Goal: Task Accomplishment & Management: Use online tool/utility

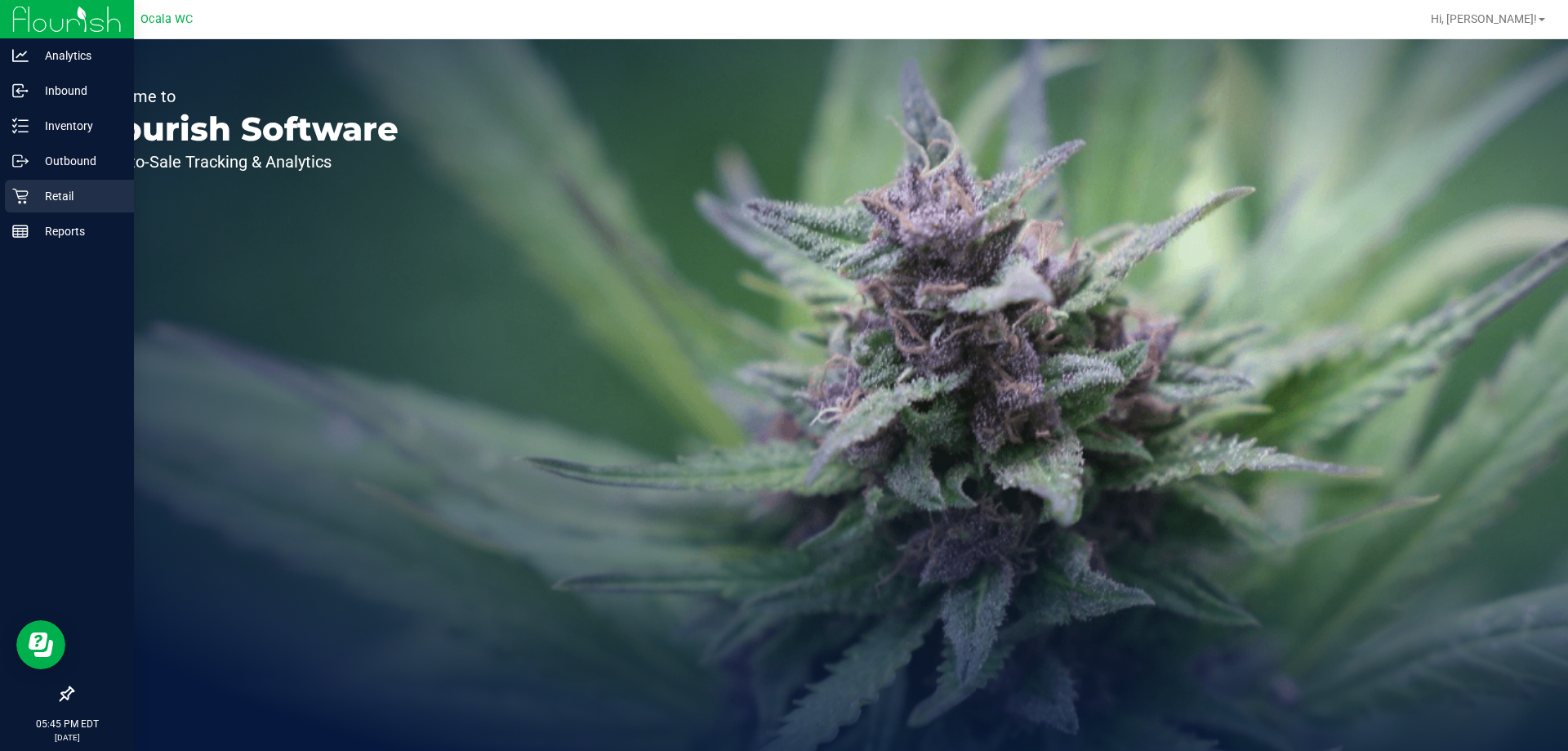
click at [52, 194] on p "Retail" at bounding box center [77, 196] width 98 height 20
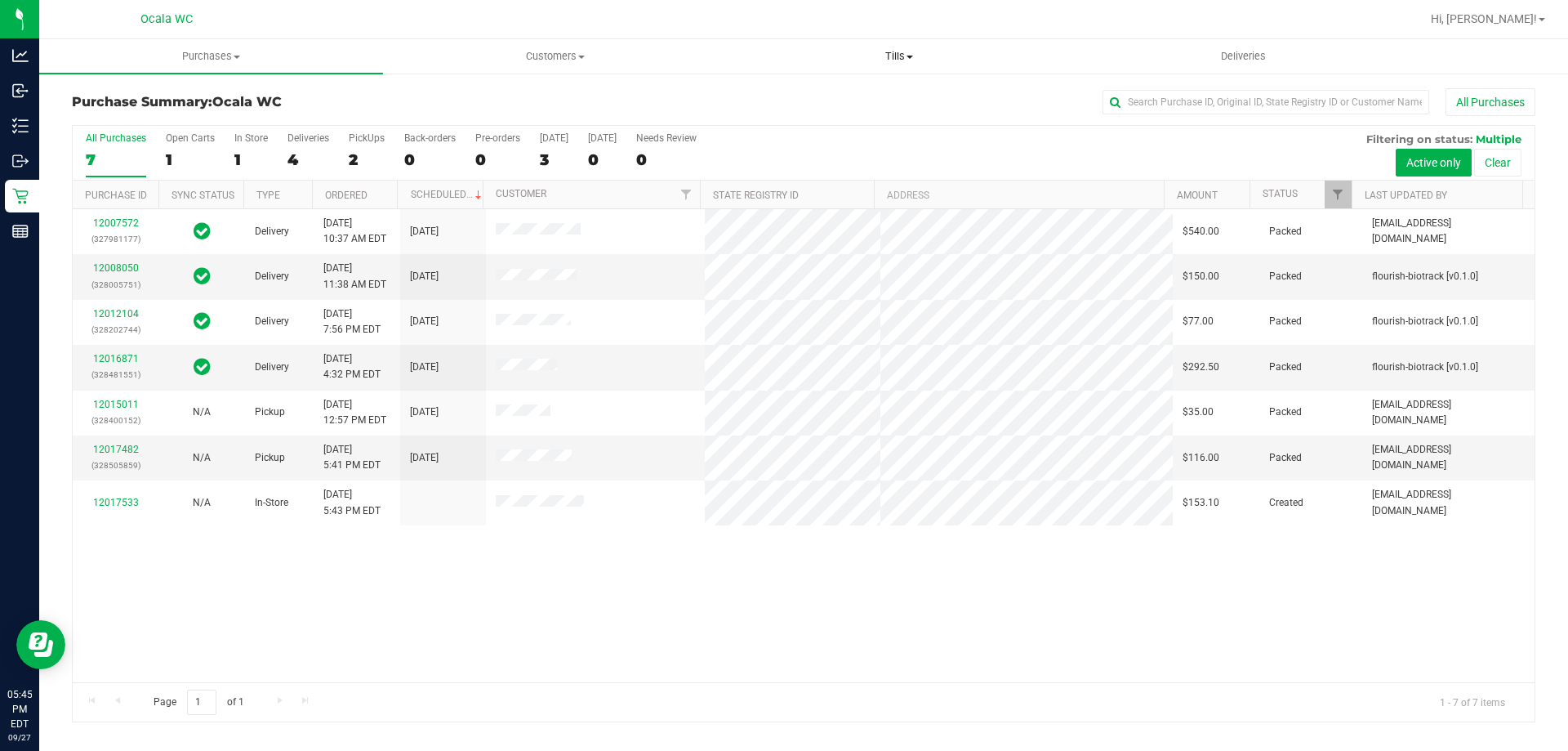
click at [892, 56] on span "Tills" at bounding box center [899, 56] width 342 height 14
click at [782, 99] on span "Manage tills" at bounding box center [781, 98] width 110 height 13
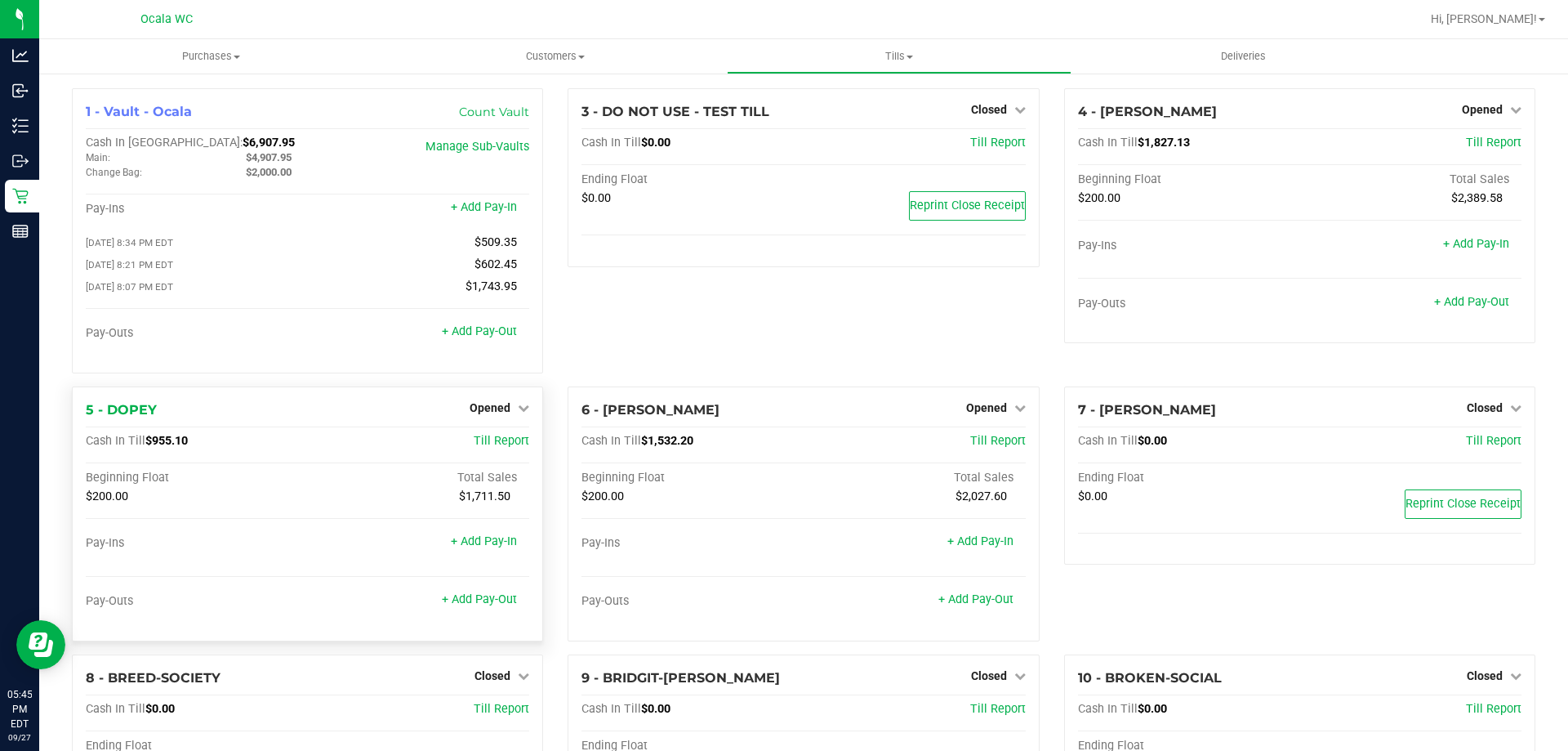
click at [480, 402] on div "Opened" at bounding box center [499, 408] width 60 height 20
click at [478, 410] on span "Opened" at bounding box center [490, 408] width 41 height 13
click at [483, 447] on link "Close Till" at bounding box center [492, 441] width 44 height 13
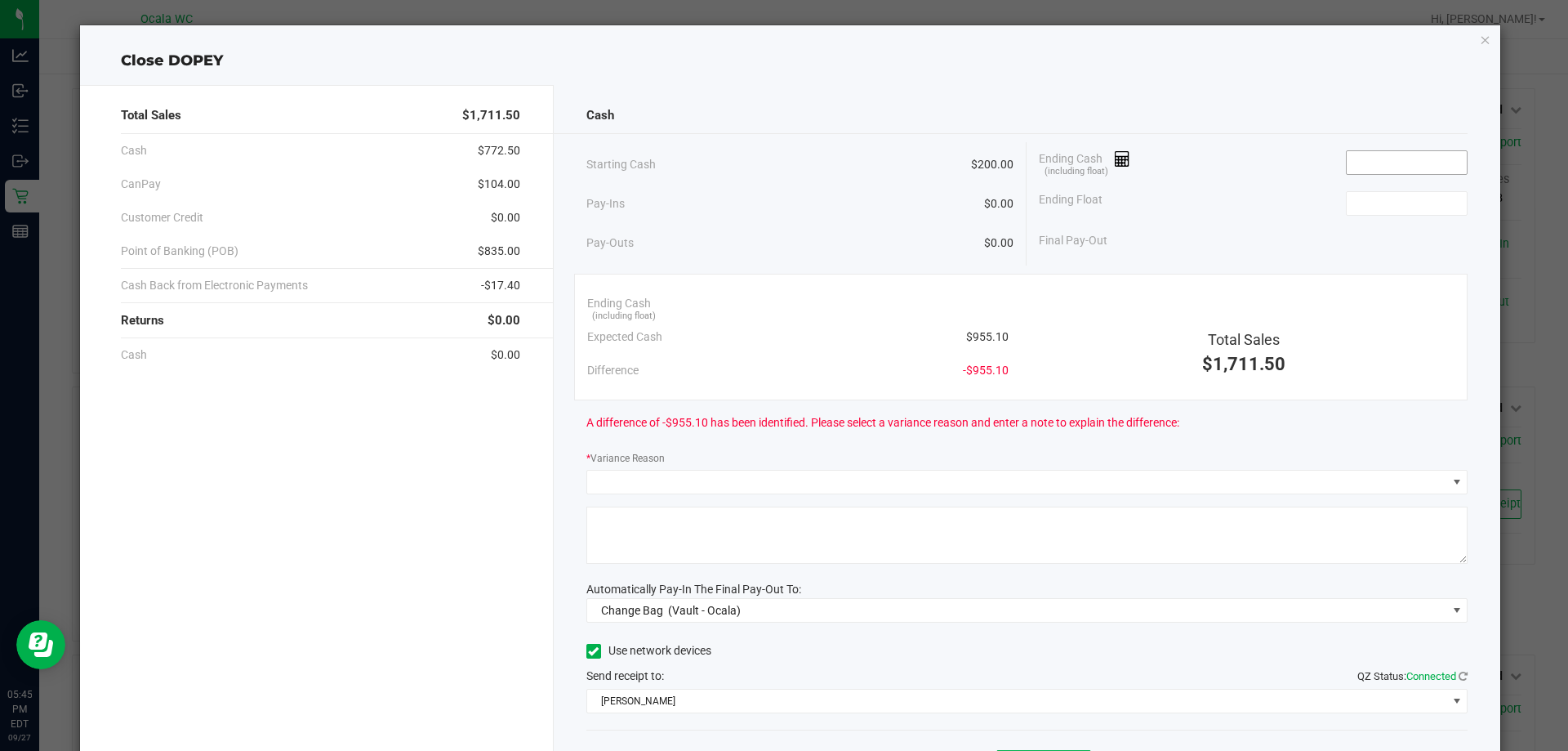
click at [1379, 160] on input at bounding box center [1407, 163] width 120 height 23
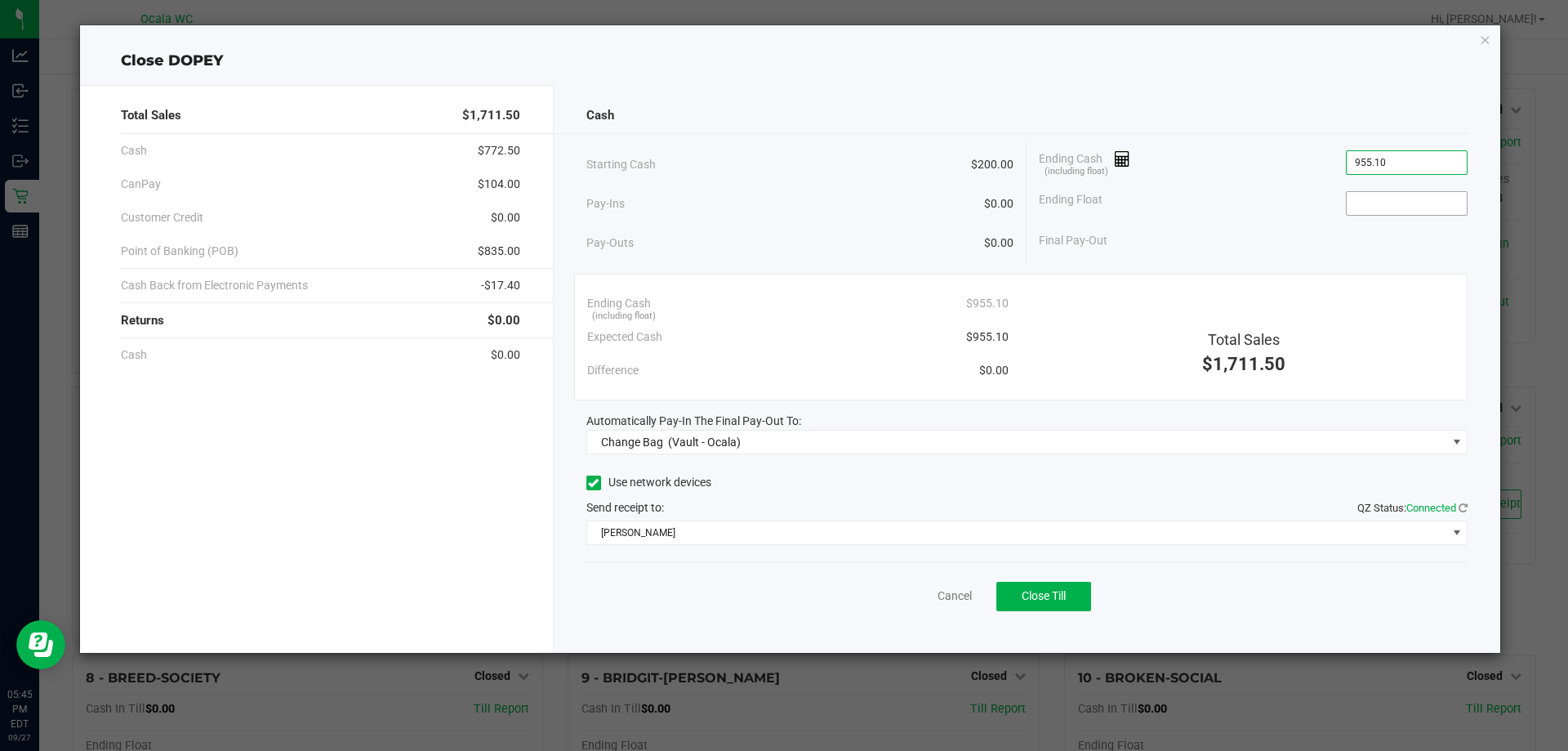
type input "$955.10"
click at [1397, 191] on span at bounding box center [1407, 203] width 122 height 24
click at [1394, 201] on input at bounding box center [1407, 203] width 120 height 23
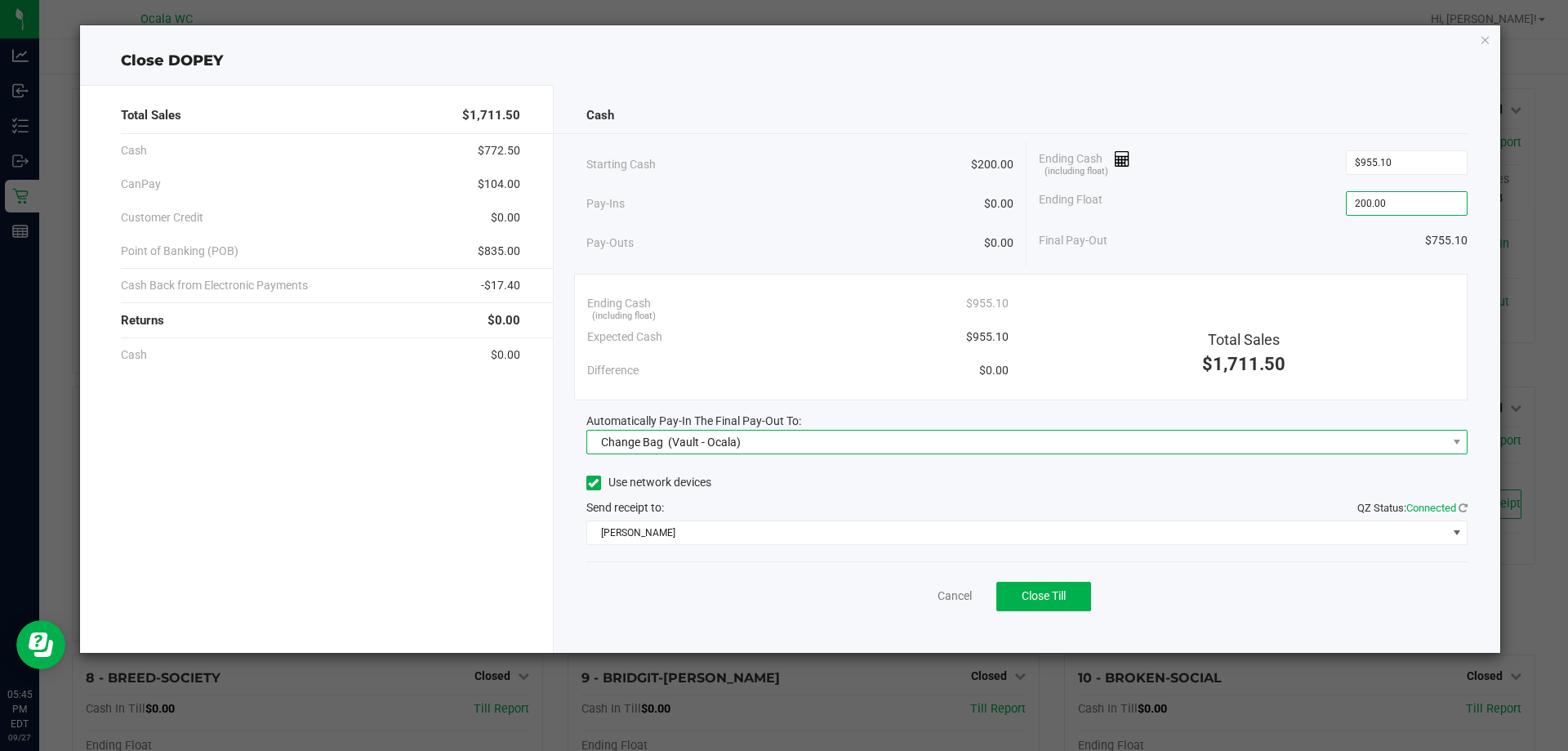
type input "$200.00"
click at [684, 436] on span "(Vault - Ocala)" at bounding box center [704, 442] width 73 height 13
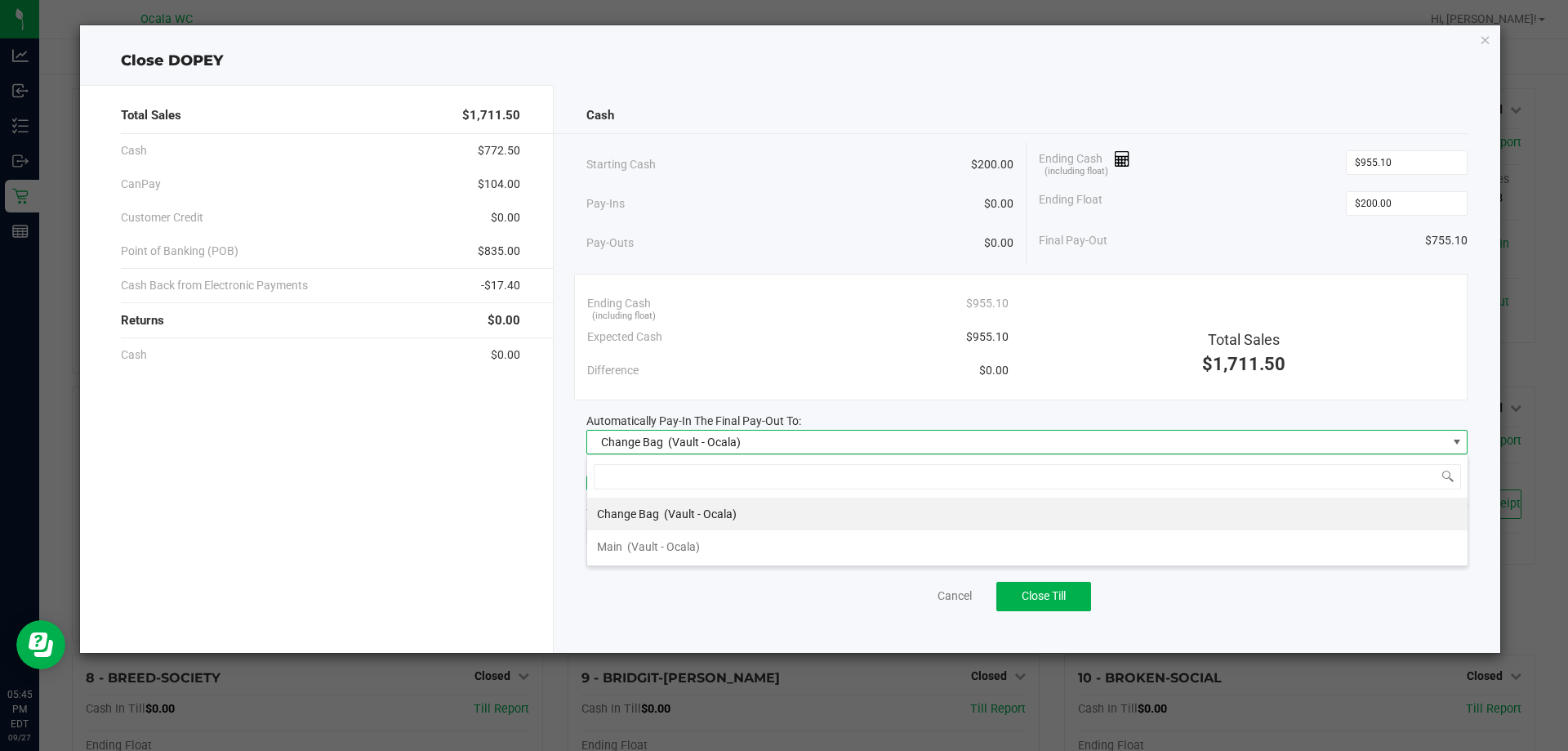
scroll to position [24, 881]
click at [621, 548] on span "Main" at bounding box center [609, 546] width 25 height 13
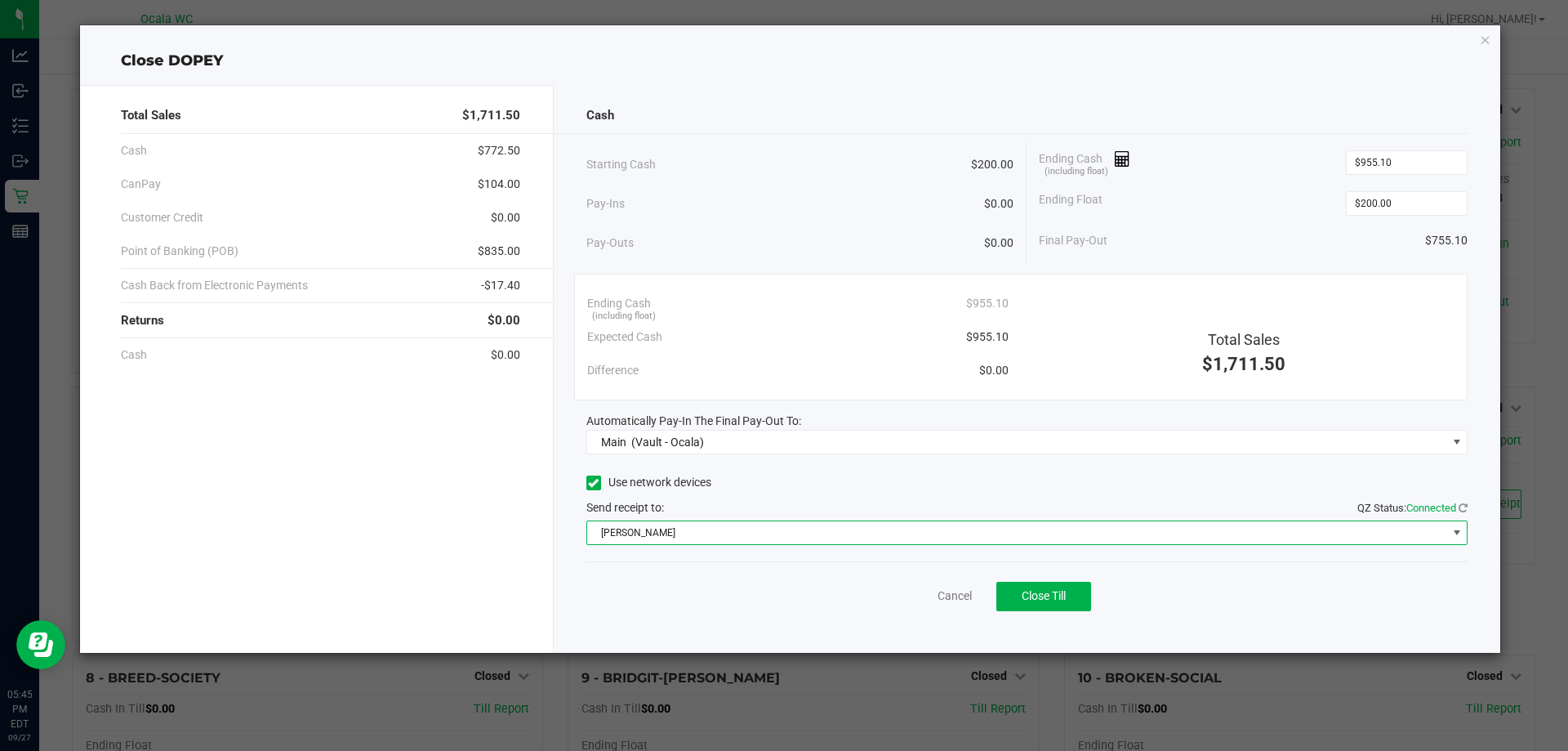
click at [632, 535] on span "BRAD-PITT" at bounding box center [1017, 532] width 860 height 23
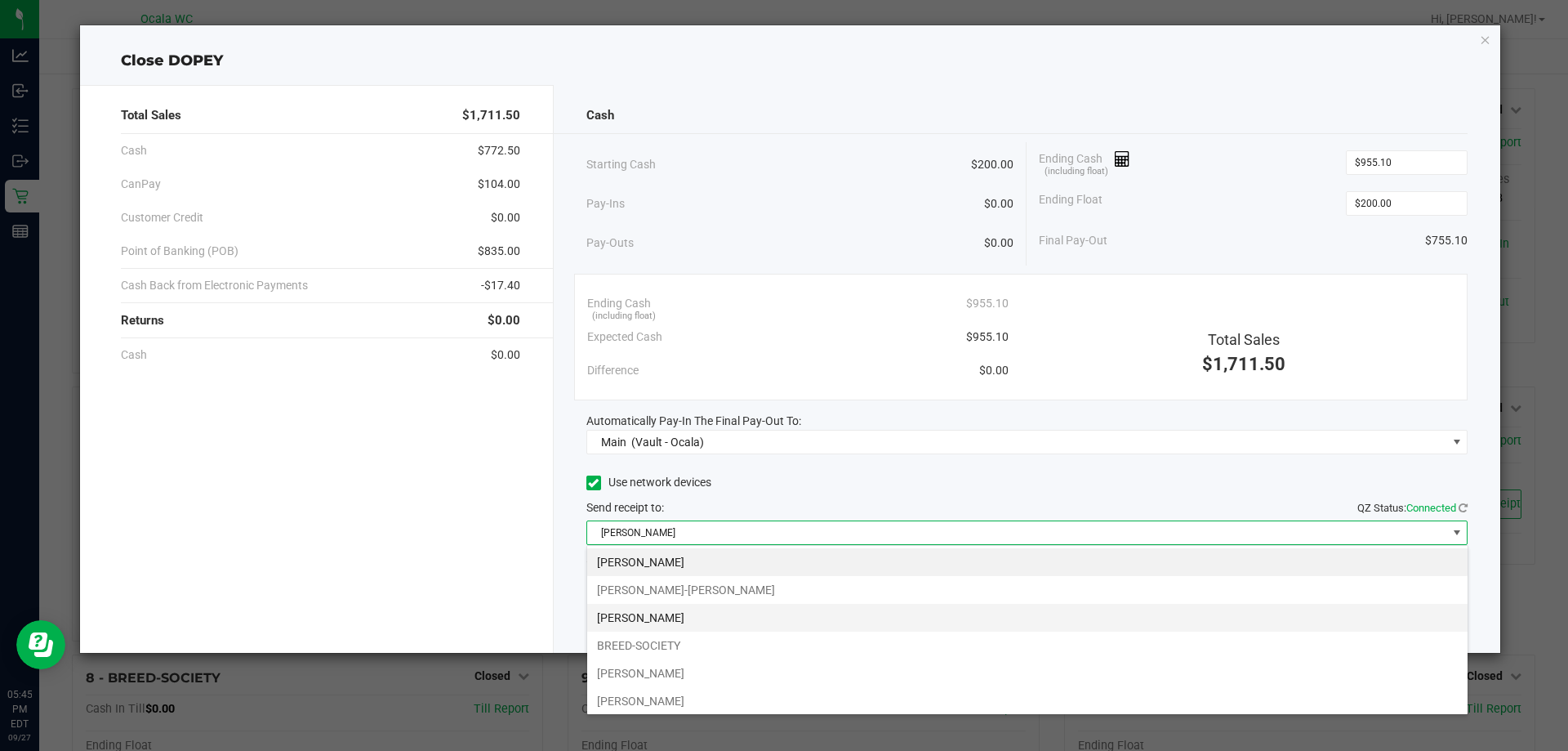
click at [642, 617] on li "[PERSON_NAME]" at bounding box center [1027, 617] width 881 height 28
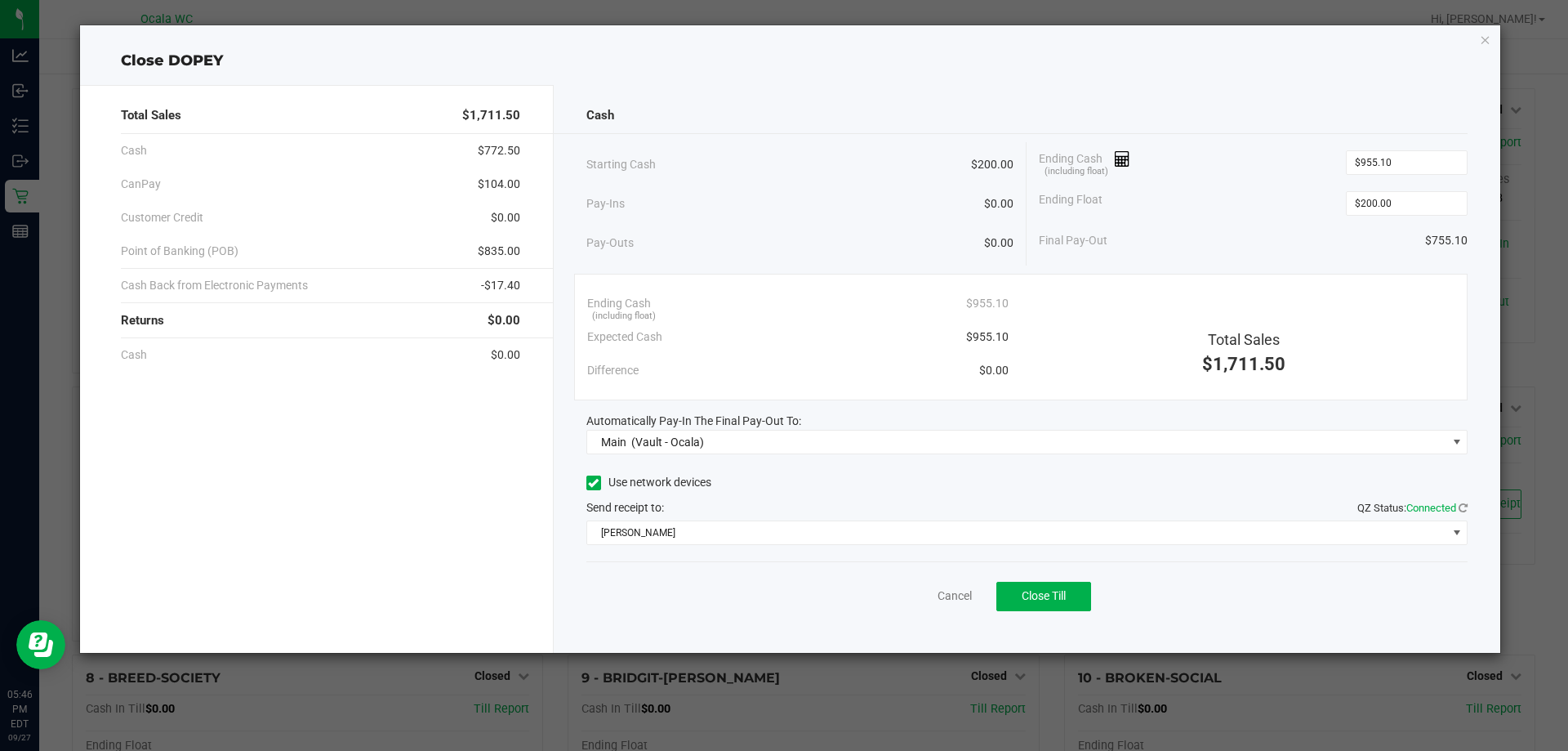
click at [768, 493] on div "Use network devices" at bounding box center [1027, 482] width 882 height 24
click at [1035, 600] on span "Close Till" at bounding box center [1043, 595] width 44 height 13
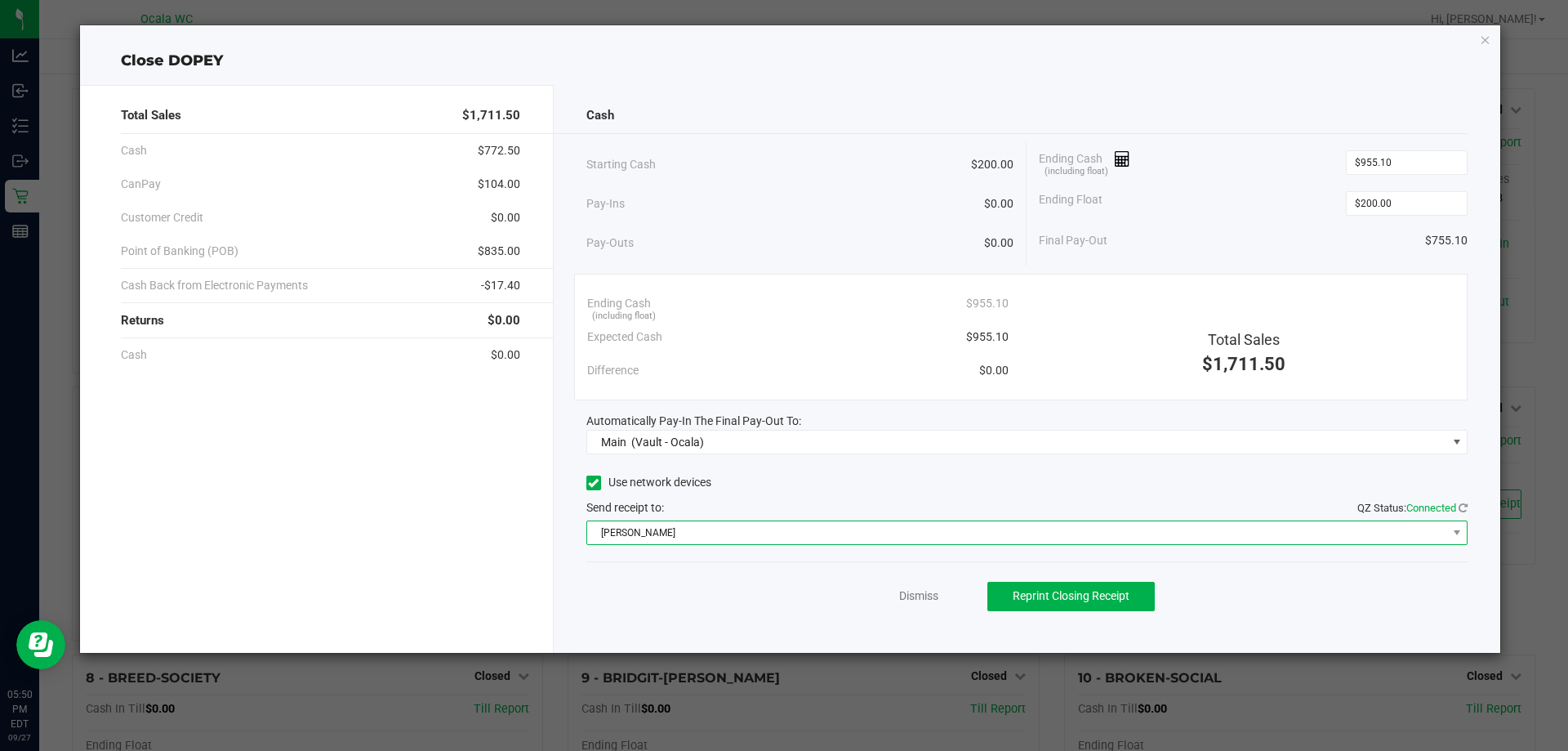
click at [662, 522] on span "[PERSON_NAME]" at bounding box center [1017, 532] width 860 height 23
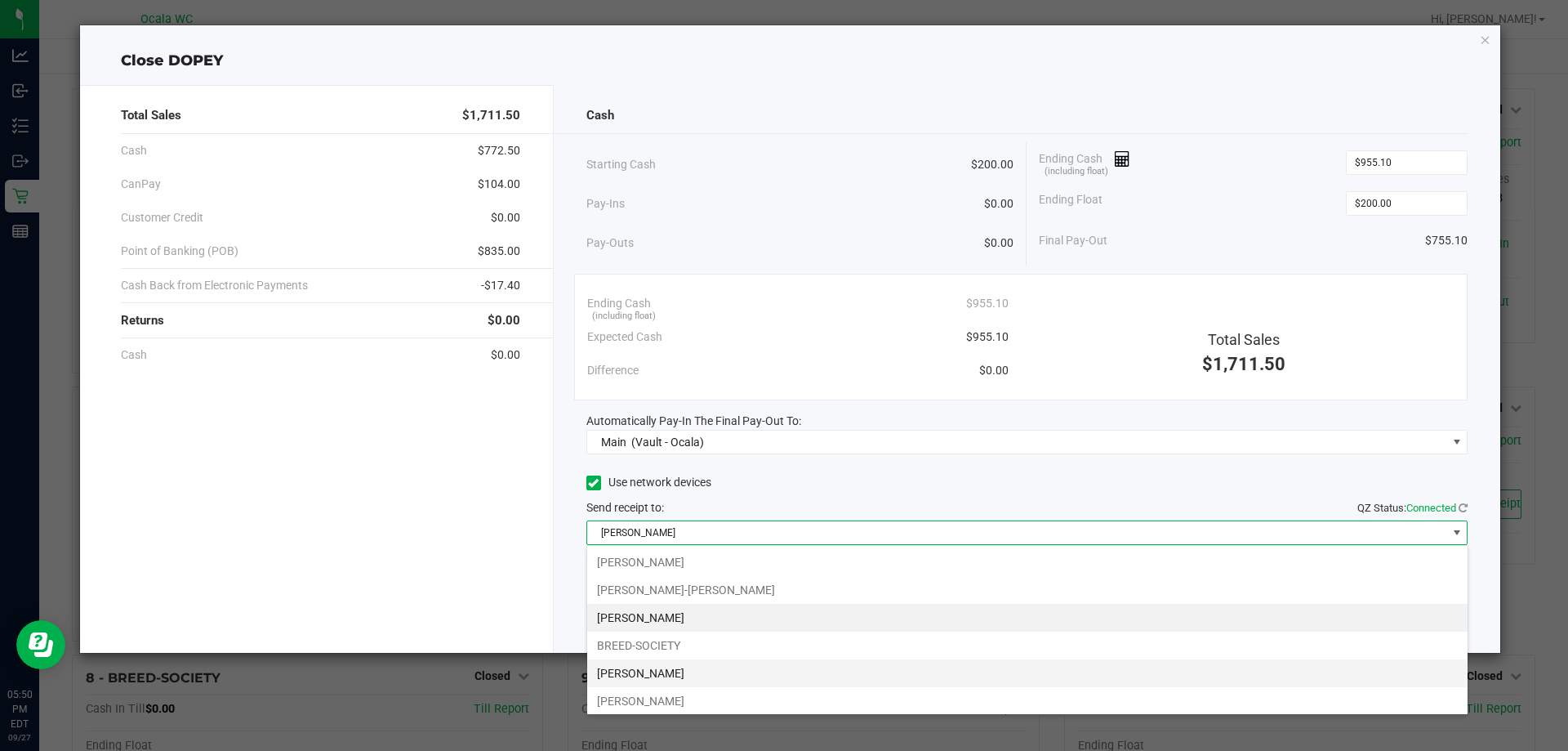
click at [650, 670] on li "BRENDA-LEE" at bounding box center [1027, 673] width 881 height 28
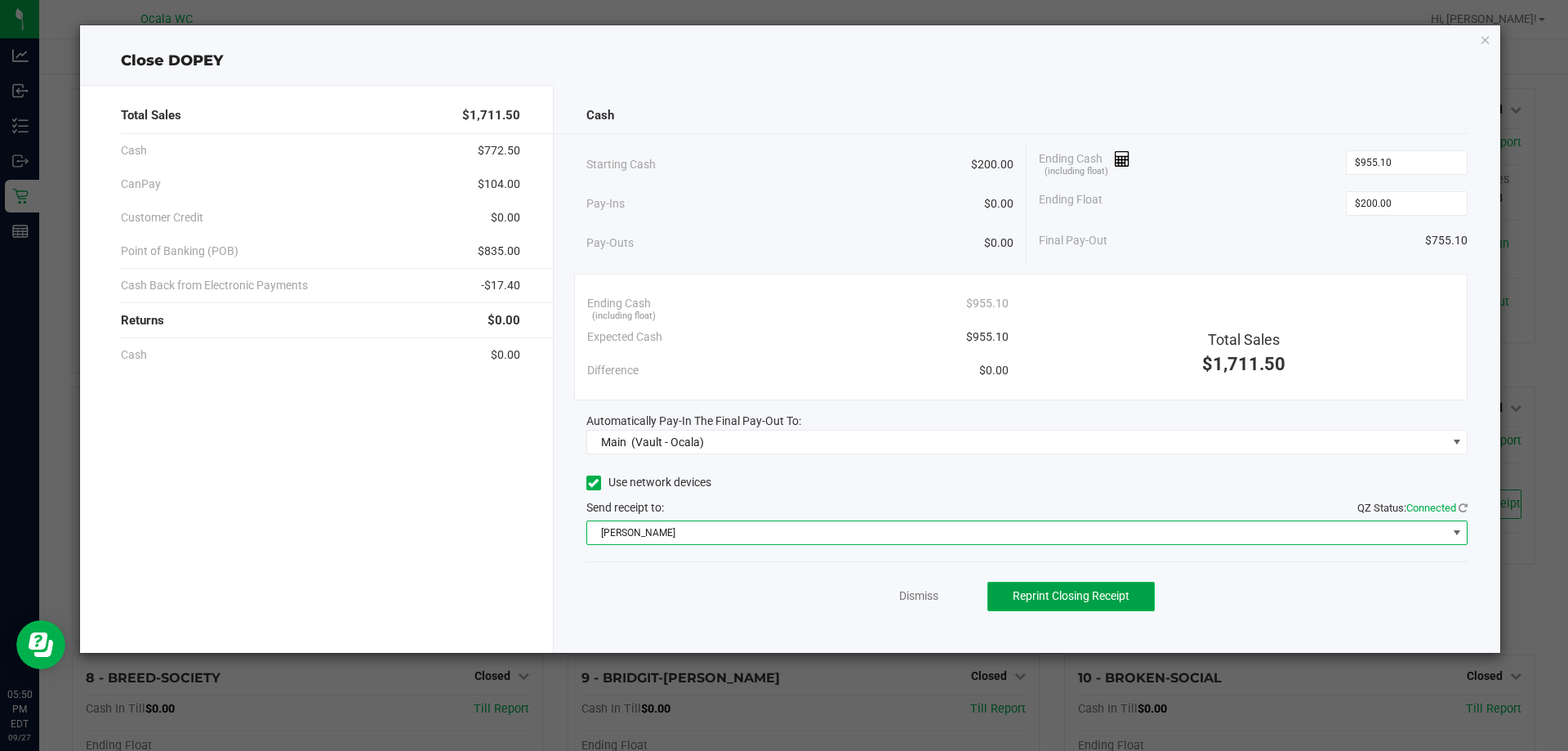
click at [1059, 600] on span "Reprint Closing Receipt" at bounding box center [1071, 595] width 116 height 13
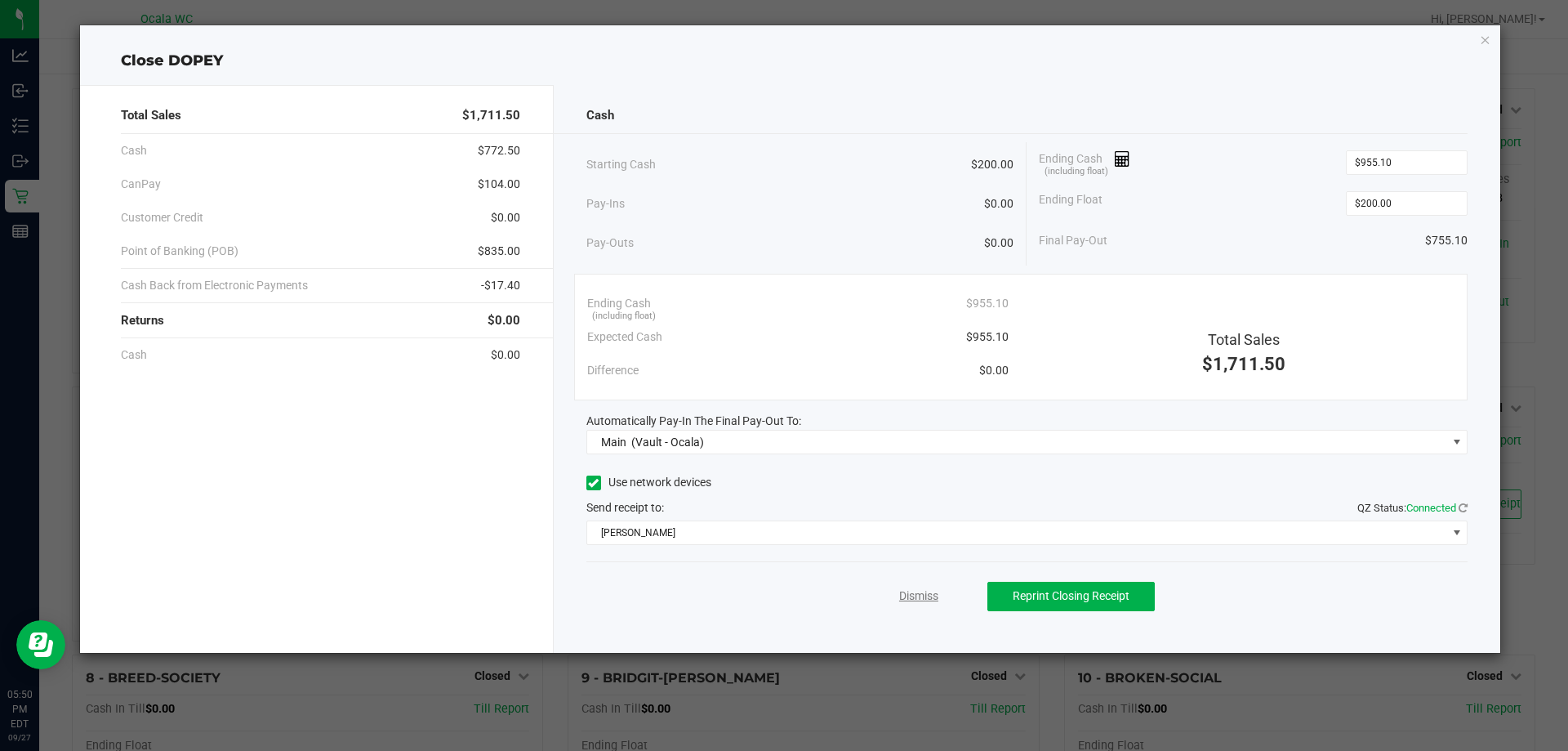
click at [930, 599] on link "Dismiss" at bounding box center [918, 595] width 39 height 17
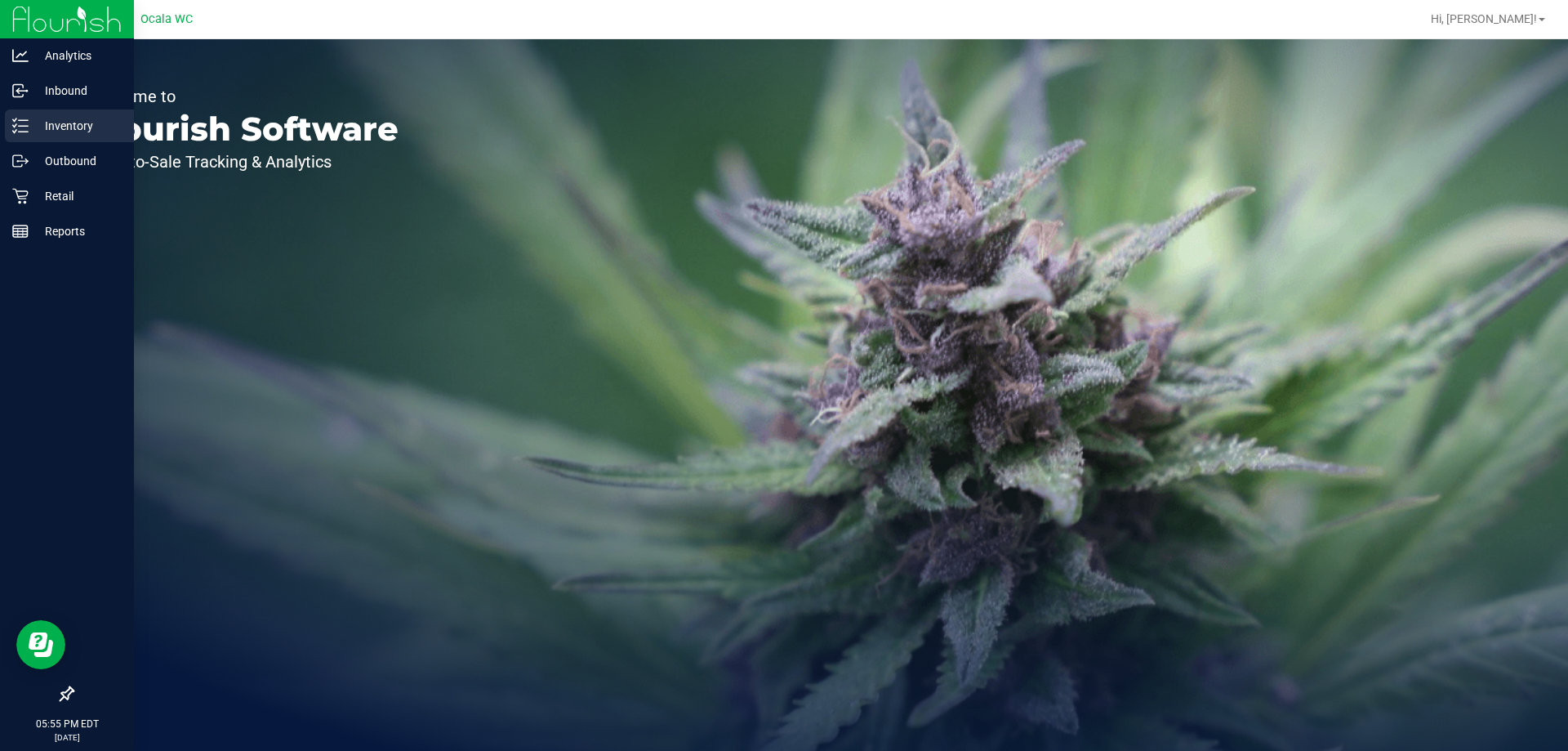
click at [61, 119] on p "Inventory" at bounding box center [77, 125] width 98 height 20
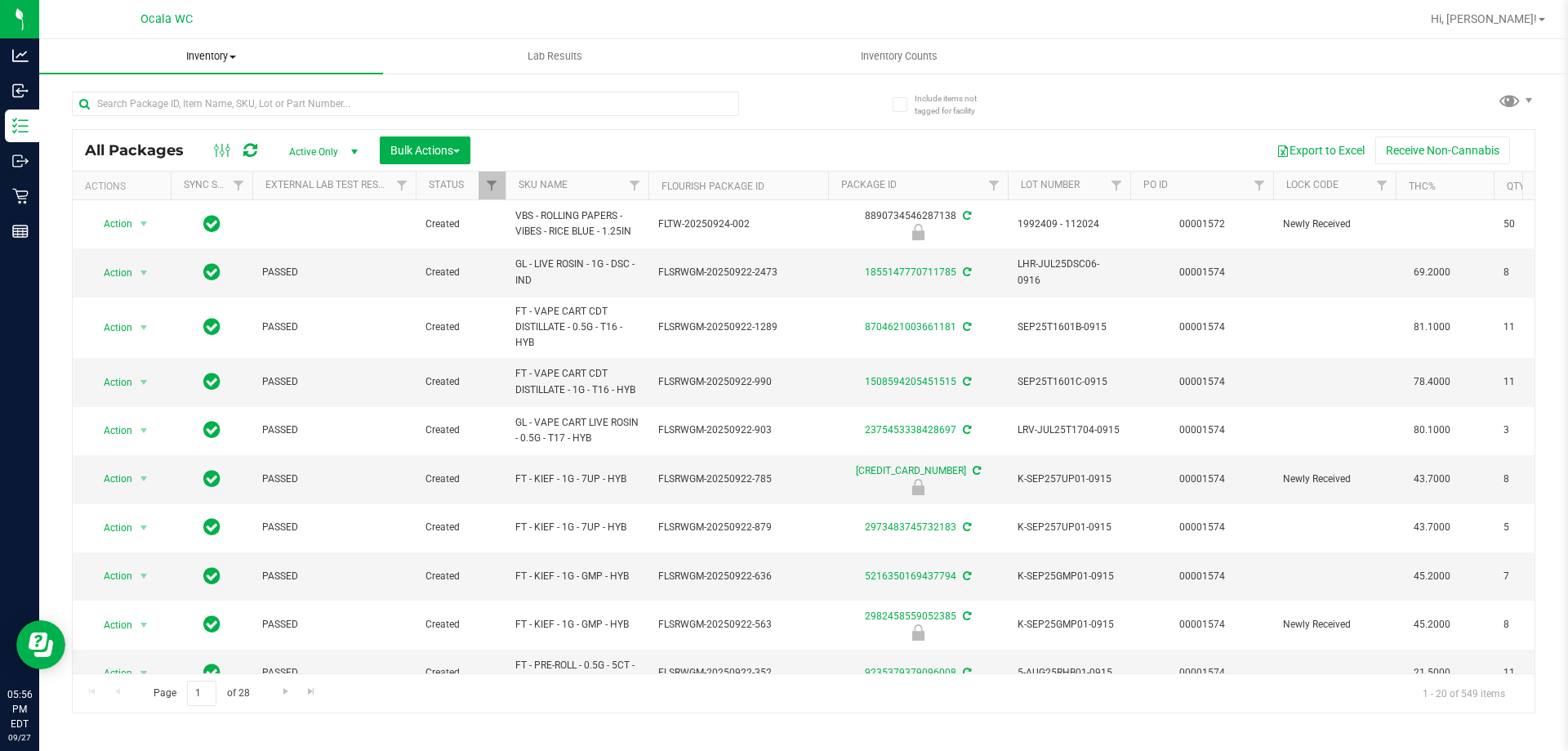
click at [212, 57] on span "Inventory" at bounding box center [211, 56] width 344 height 14
click at [117, 98] on span "All packages" at bounding box center [95, 98] width 112 height 13
click at [317, 151] on span "Active Only" at bounding box center [320, 152] width 90 height 23
click at [284, 248] on li "All" at bounding box center [319, 250] width 88 height 24
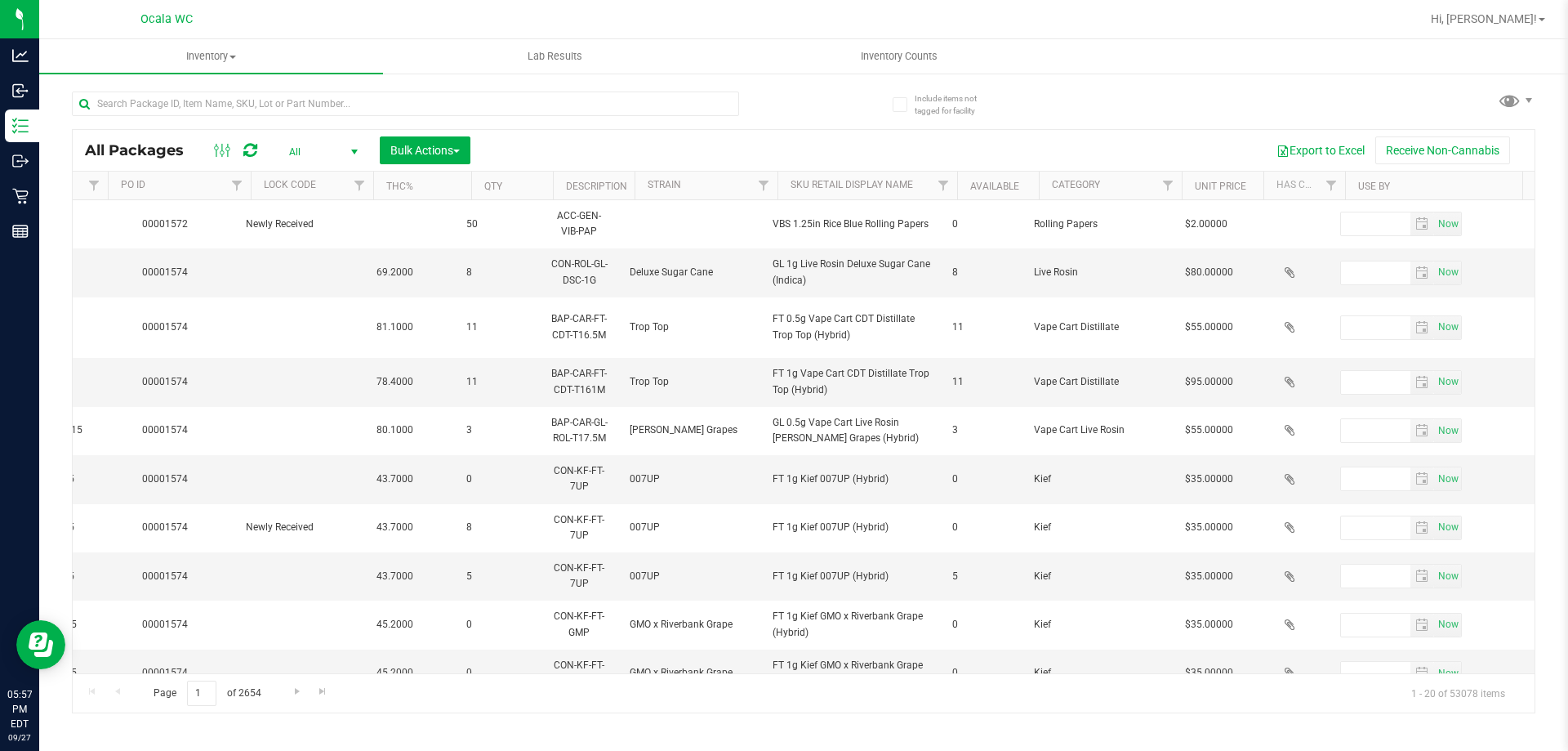
scroll to position [0, 1049]
click at [1355, 187] on link "Use By" at bounding box center [1348, 186] width 32 height 12
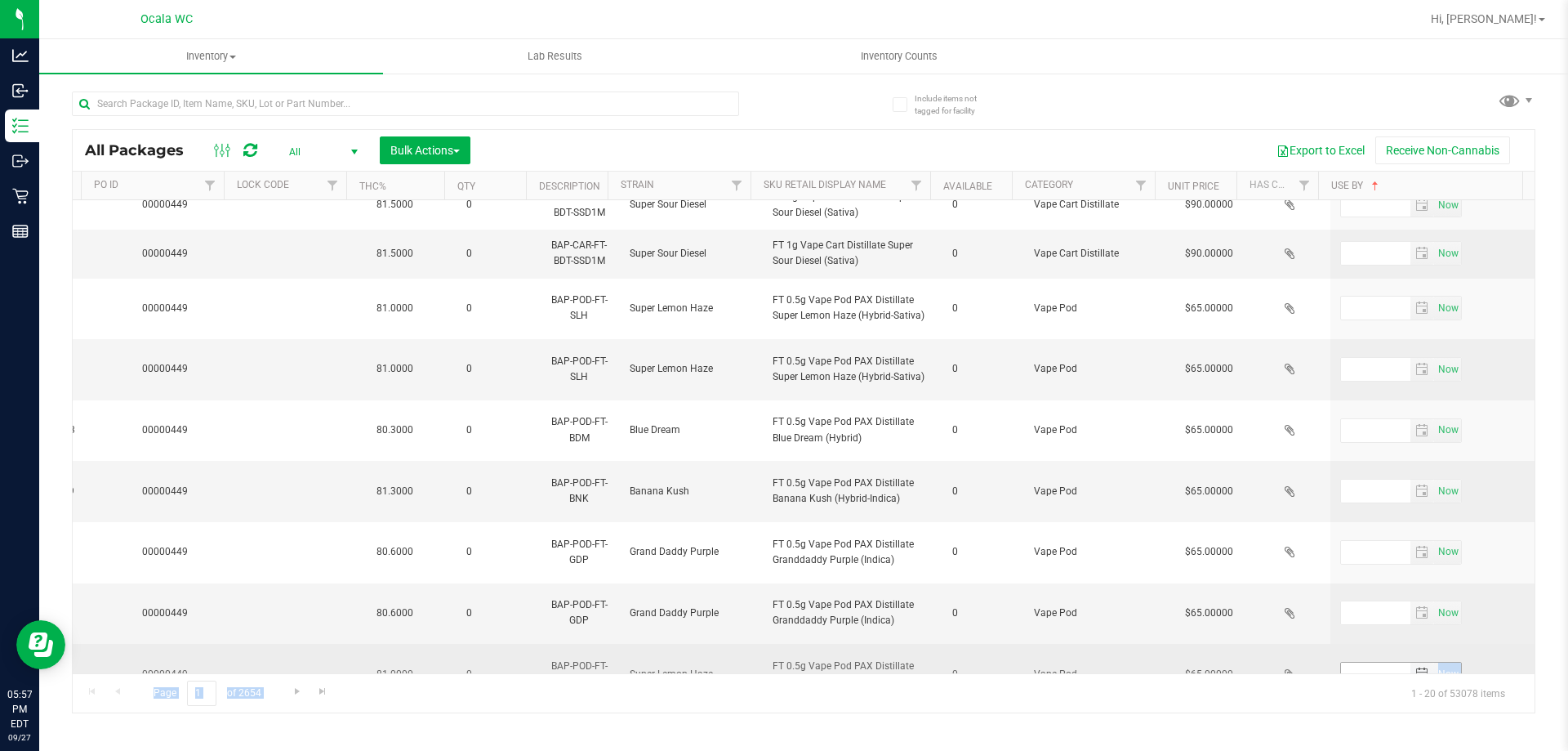
drag, startPoint x: 1323, startPoint y: 672, endPoint x: 1416, endPoint y: 659, distance: 93.9
click at [1415, 660] on div "All Packages All Active Only Lab Samples Locked All External Internal Bulk Acti…" at bounding box center [803, 421] width 1463 height 584
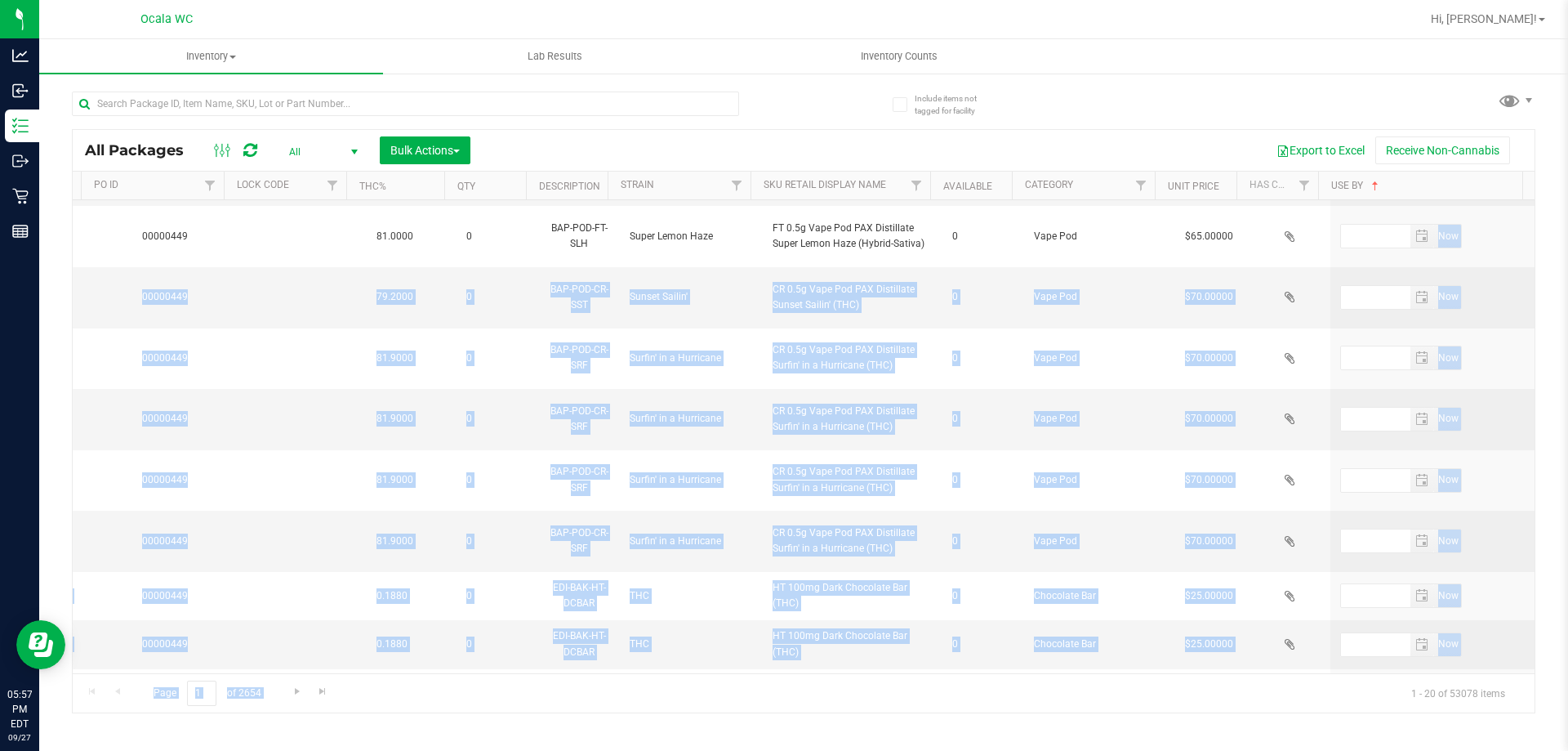
scroll to position [572, 1049]
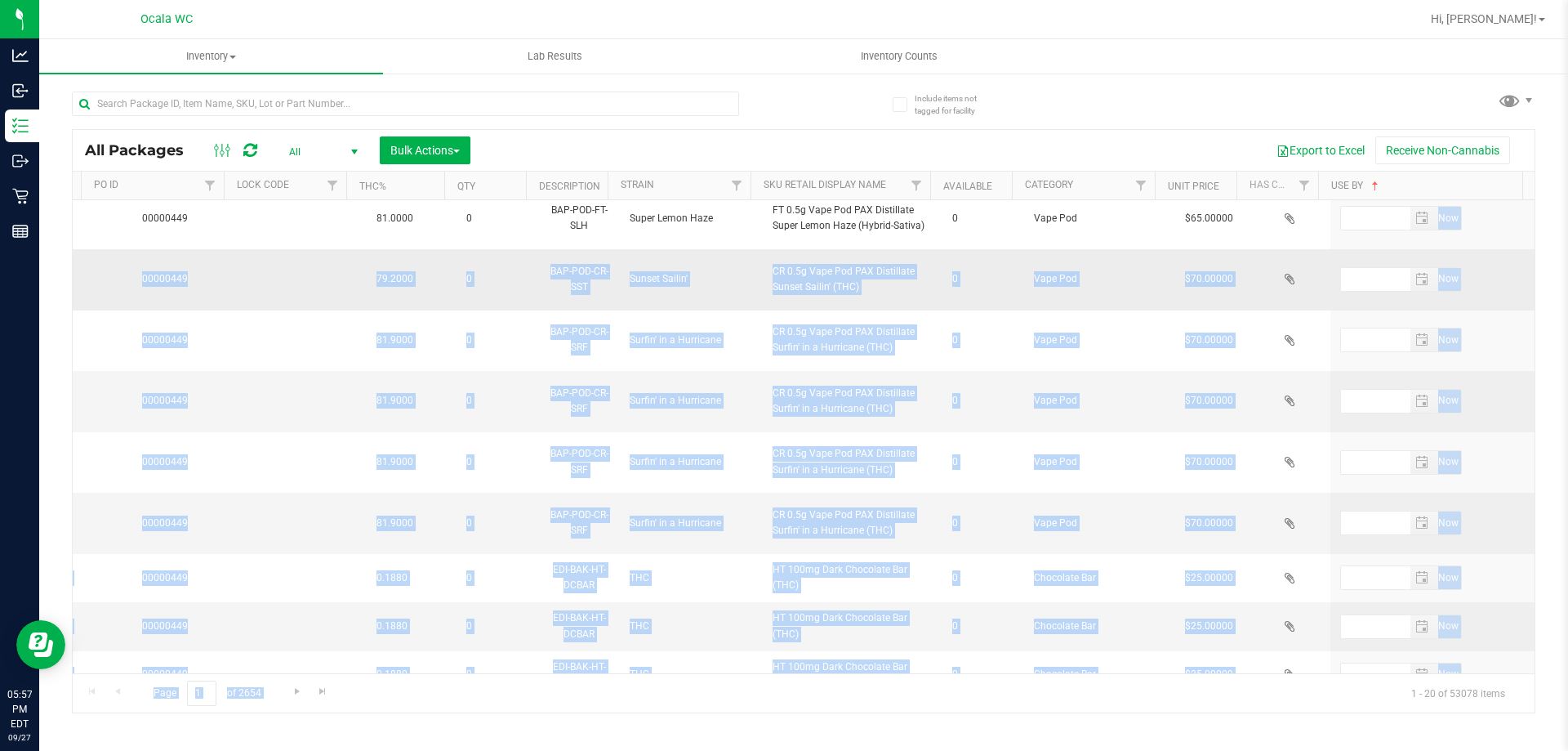
click at [1129, 299] on td "Vape Pod" at bounding box center [1095, 280] width 142 height 61
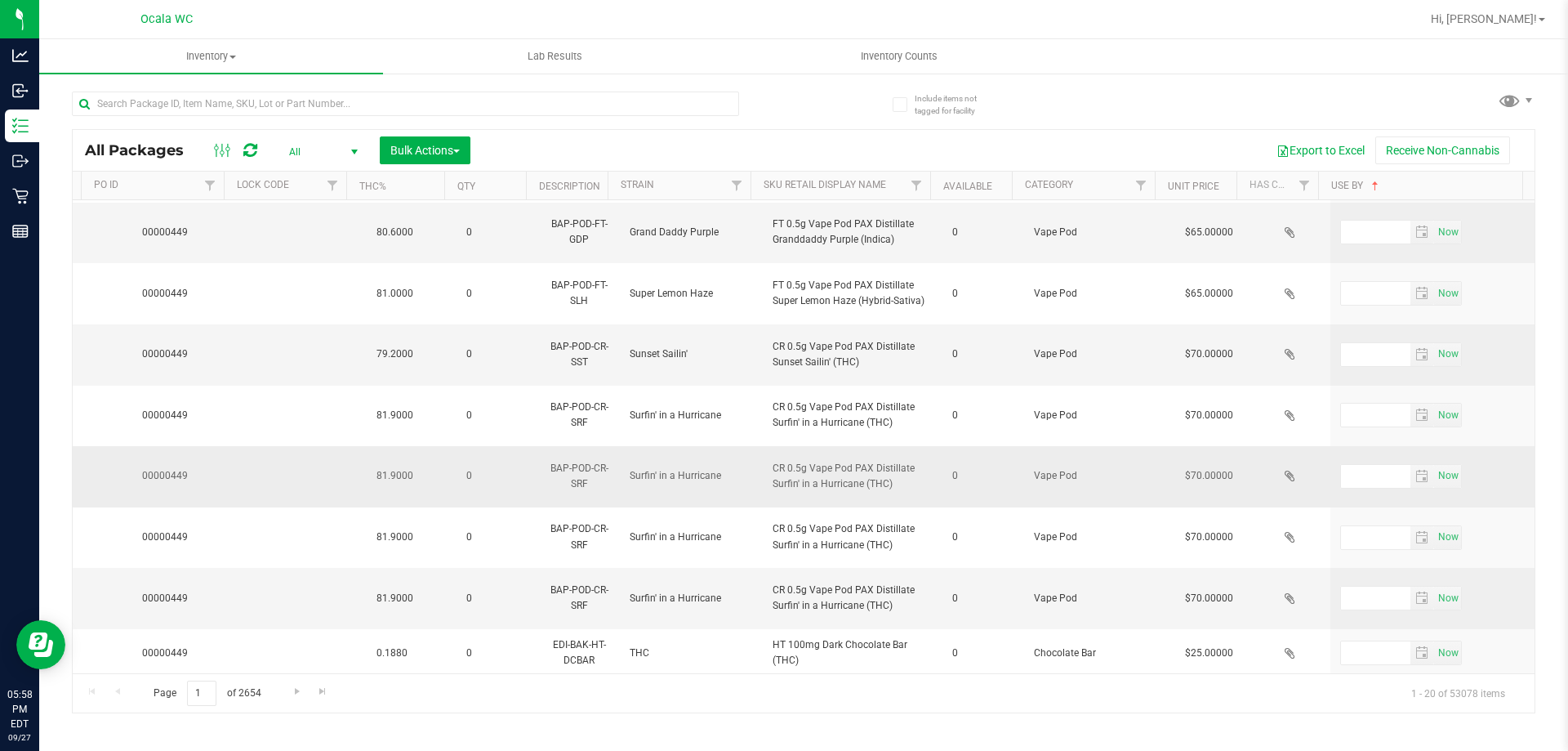
scroll to position [413, 1049]
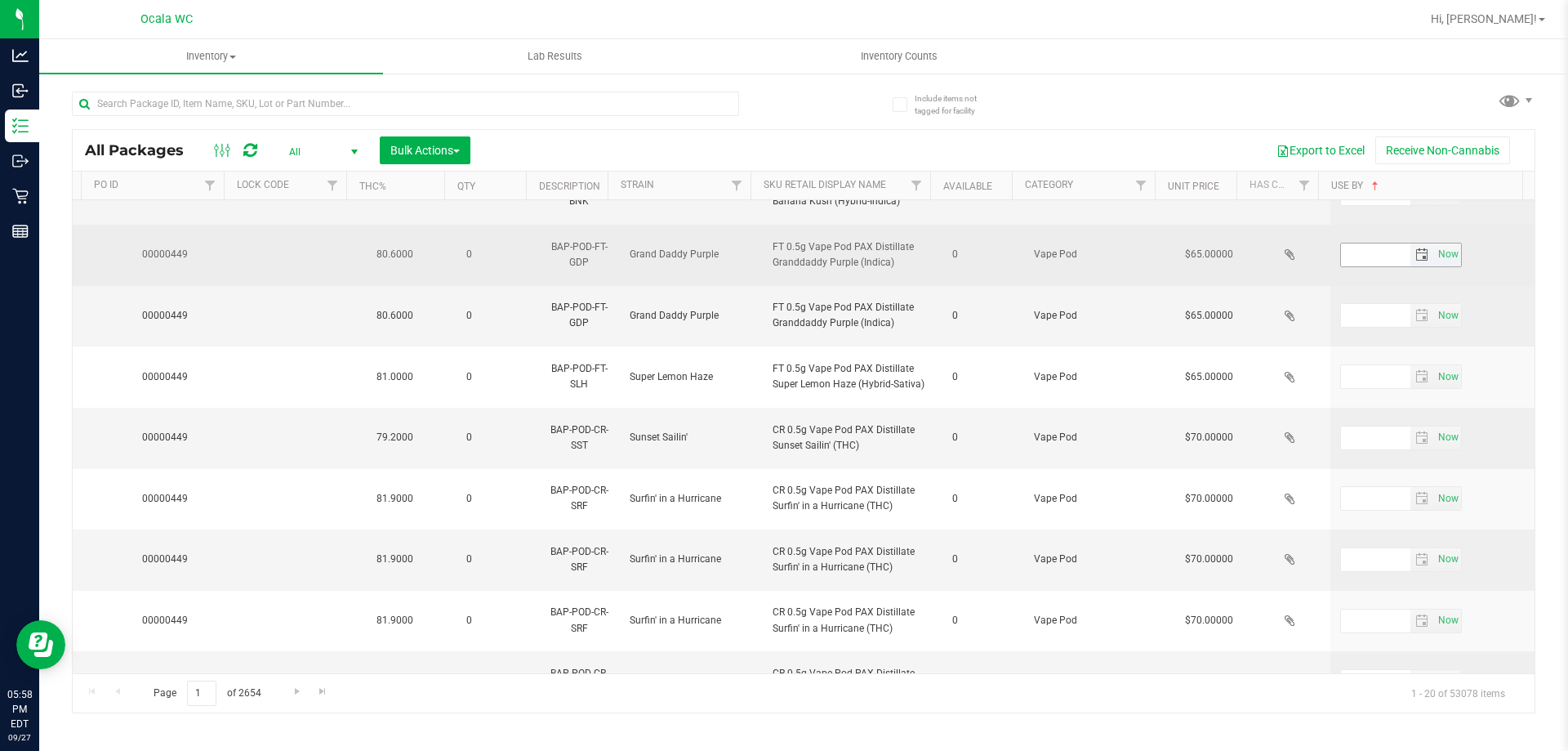
click at [1416, 254] on span "select" at bounding box center [1422, 255] width 13 height 13
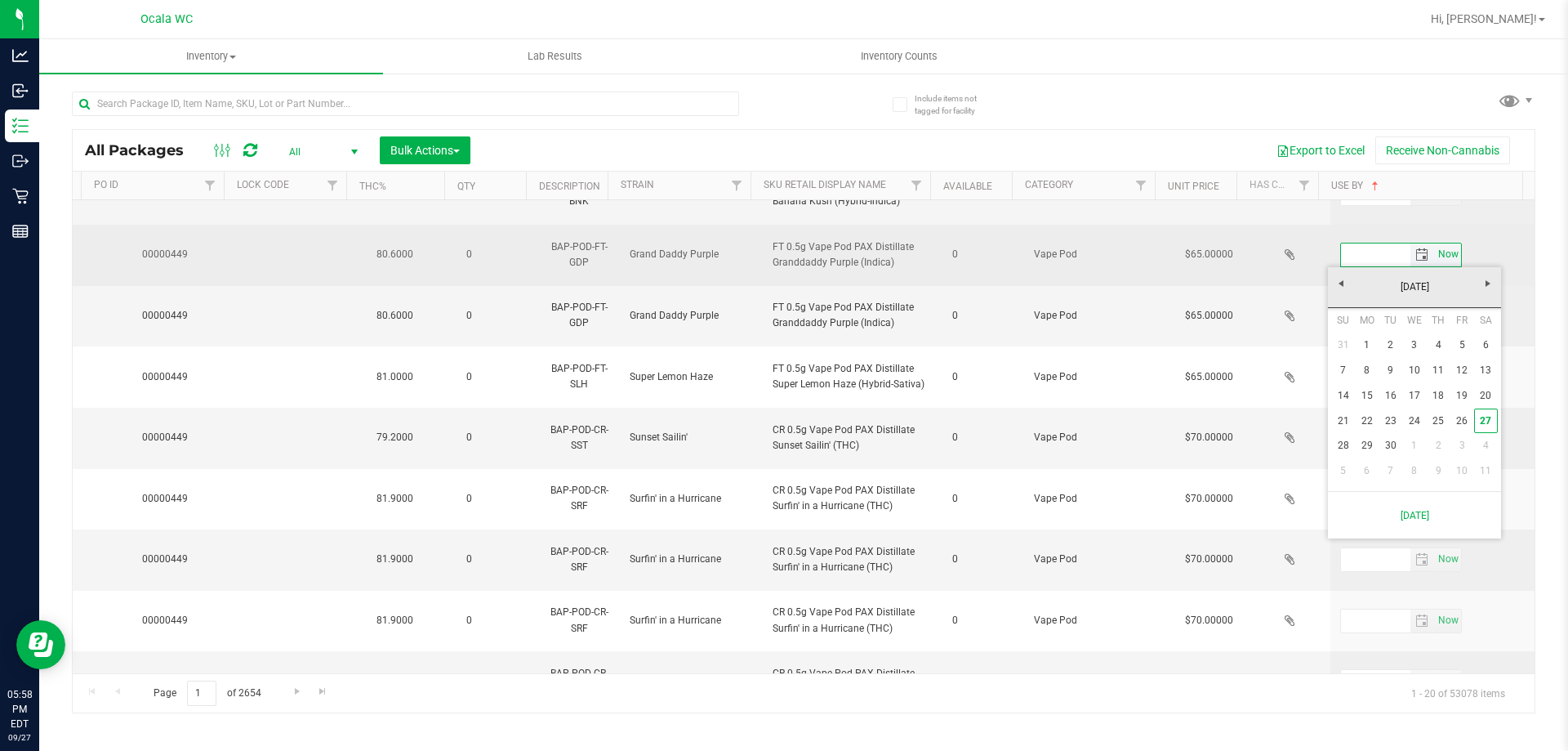
click at [1439, 254] on span "Now" at bounding box center [1447, 255] width 28 height 23
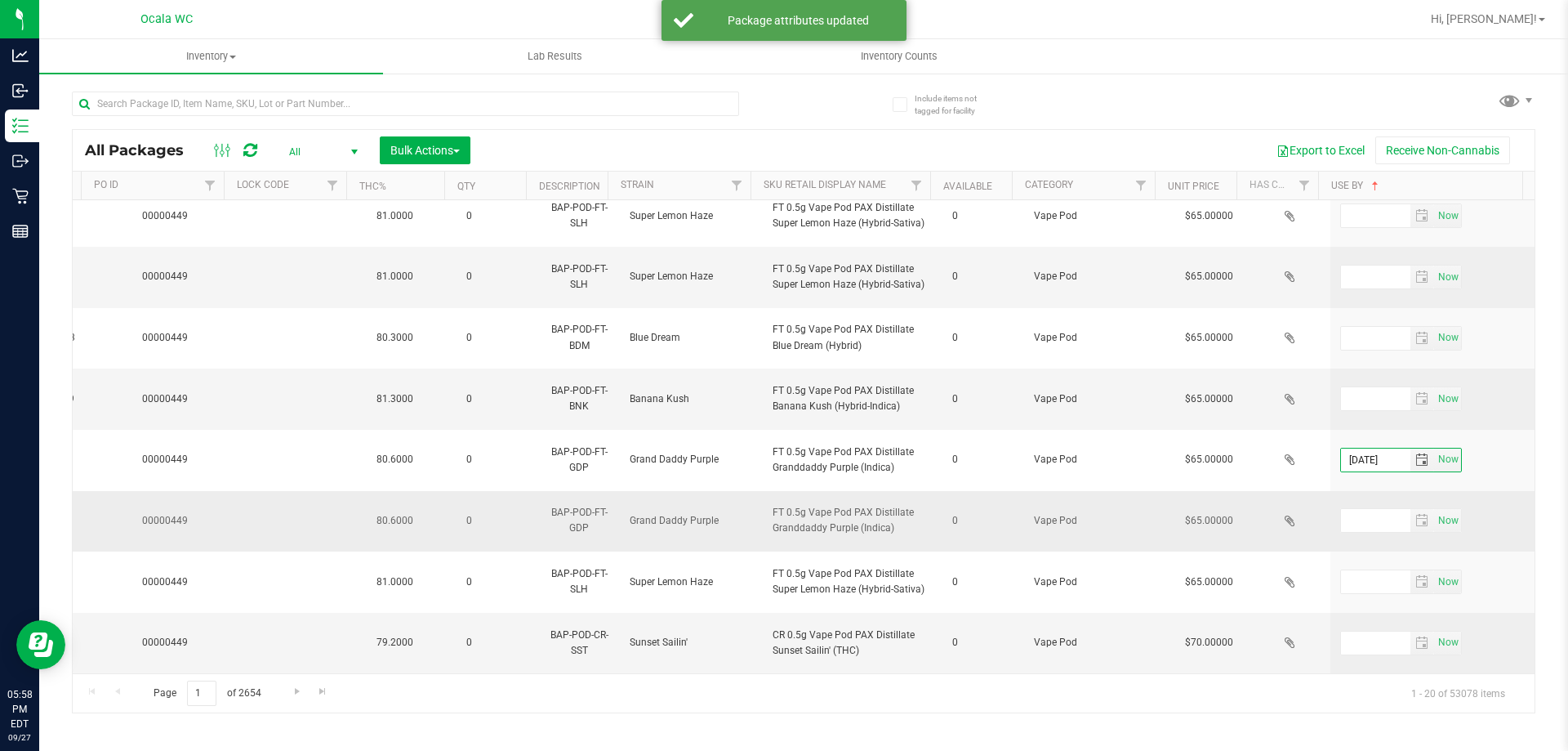
scroll to position [168, 1049]
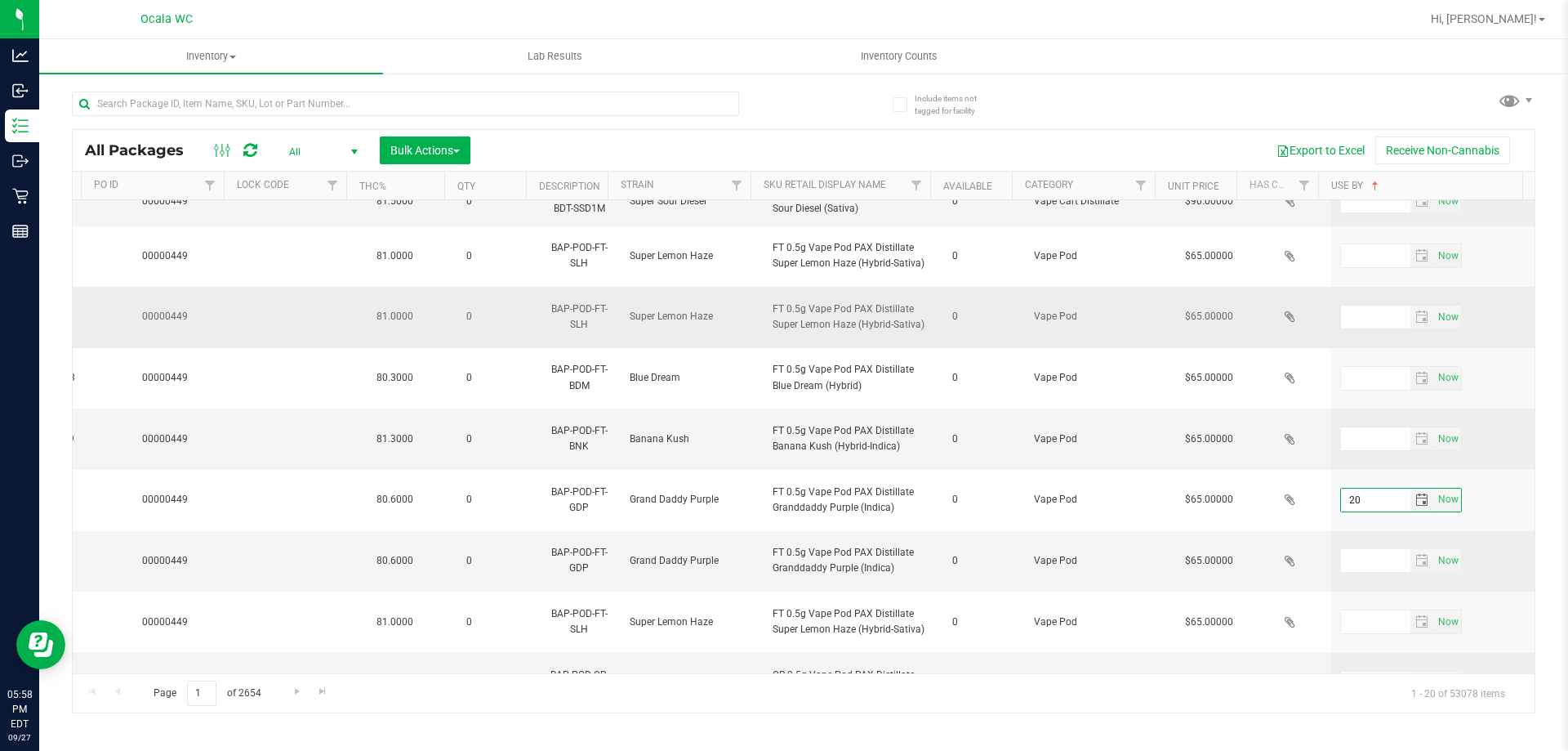
type input "2"
click at [1150, 127] on div "All Packages All Active Only Lab Samples Locked All External Internal Bulk Acti…" at bounding box center [803, 394] width 1463 height 637
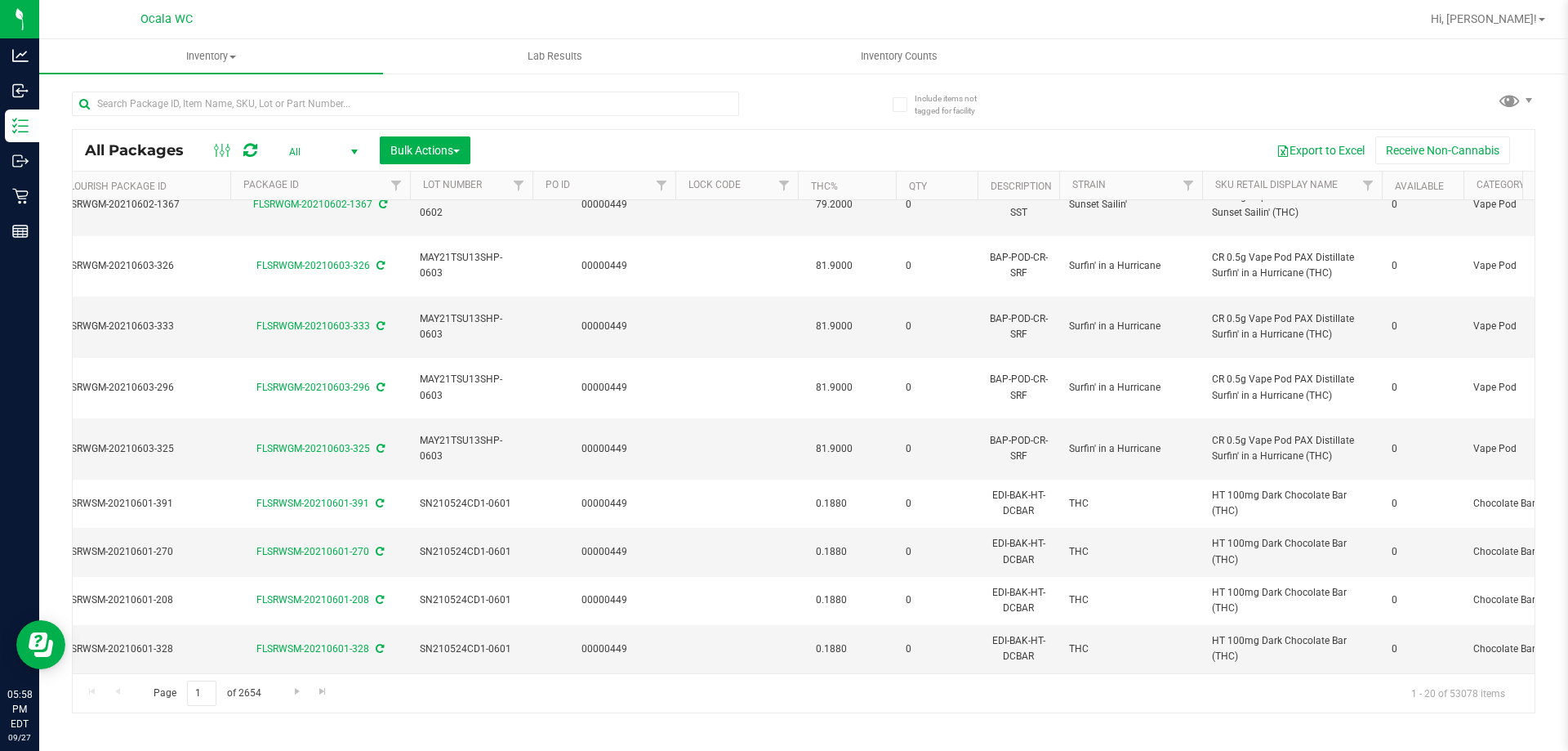
scroll to position [0, 1049]
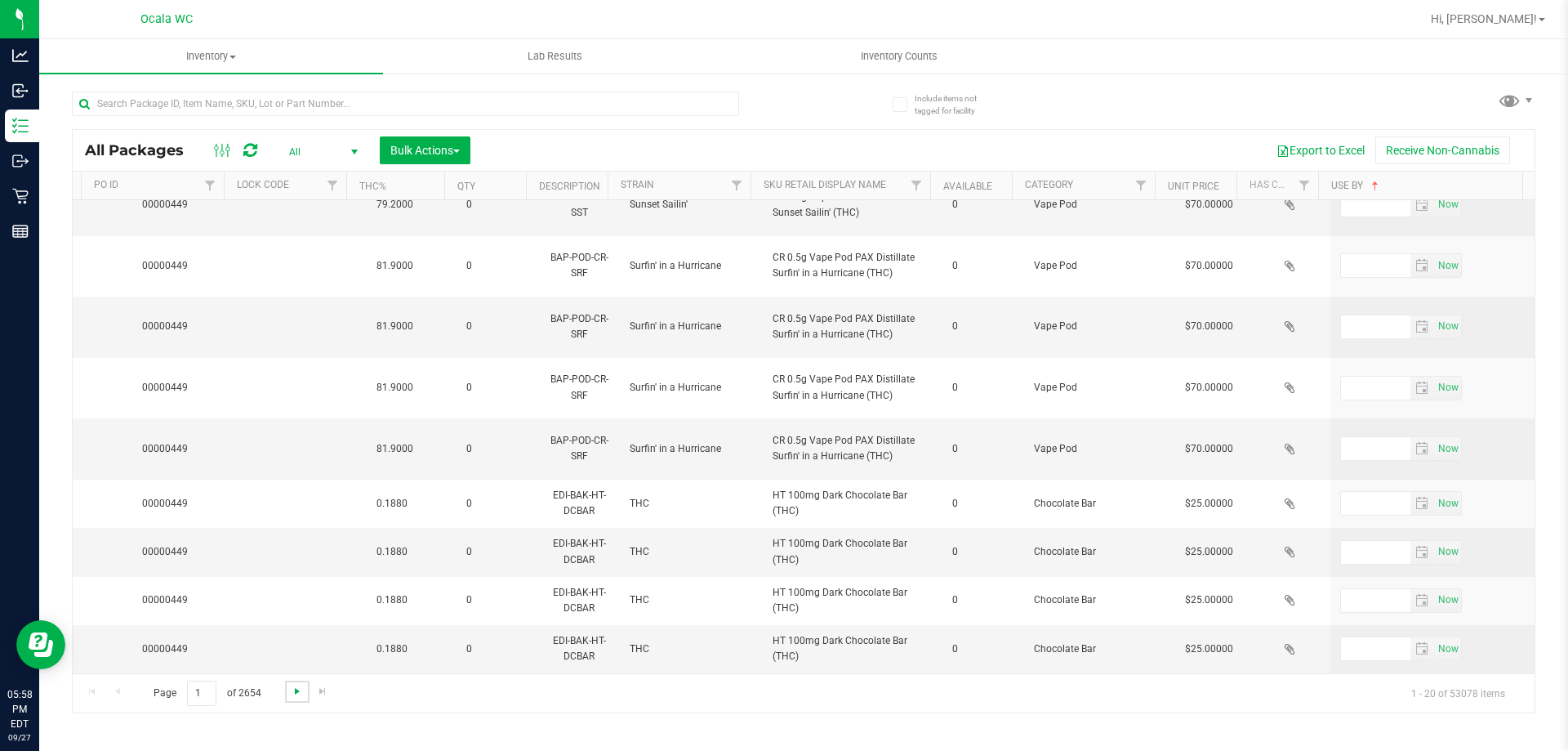
click at [302, 687] on span "Go to the next page" at bounding box center [297, 691] width 13 height 13
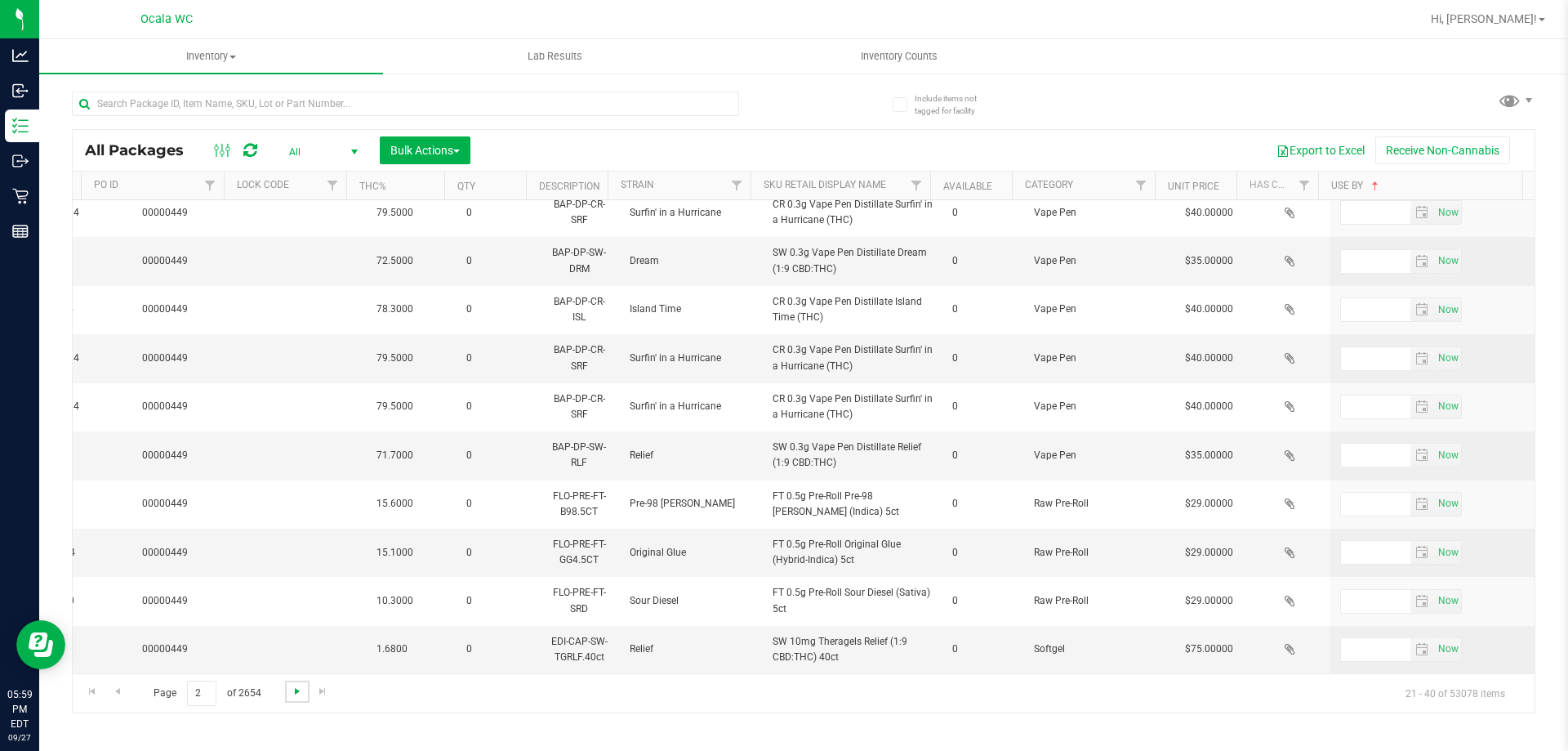
click at [294, 691] on span "Go to the next page" at bounding box center [297, 691] width 13 height 13
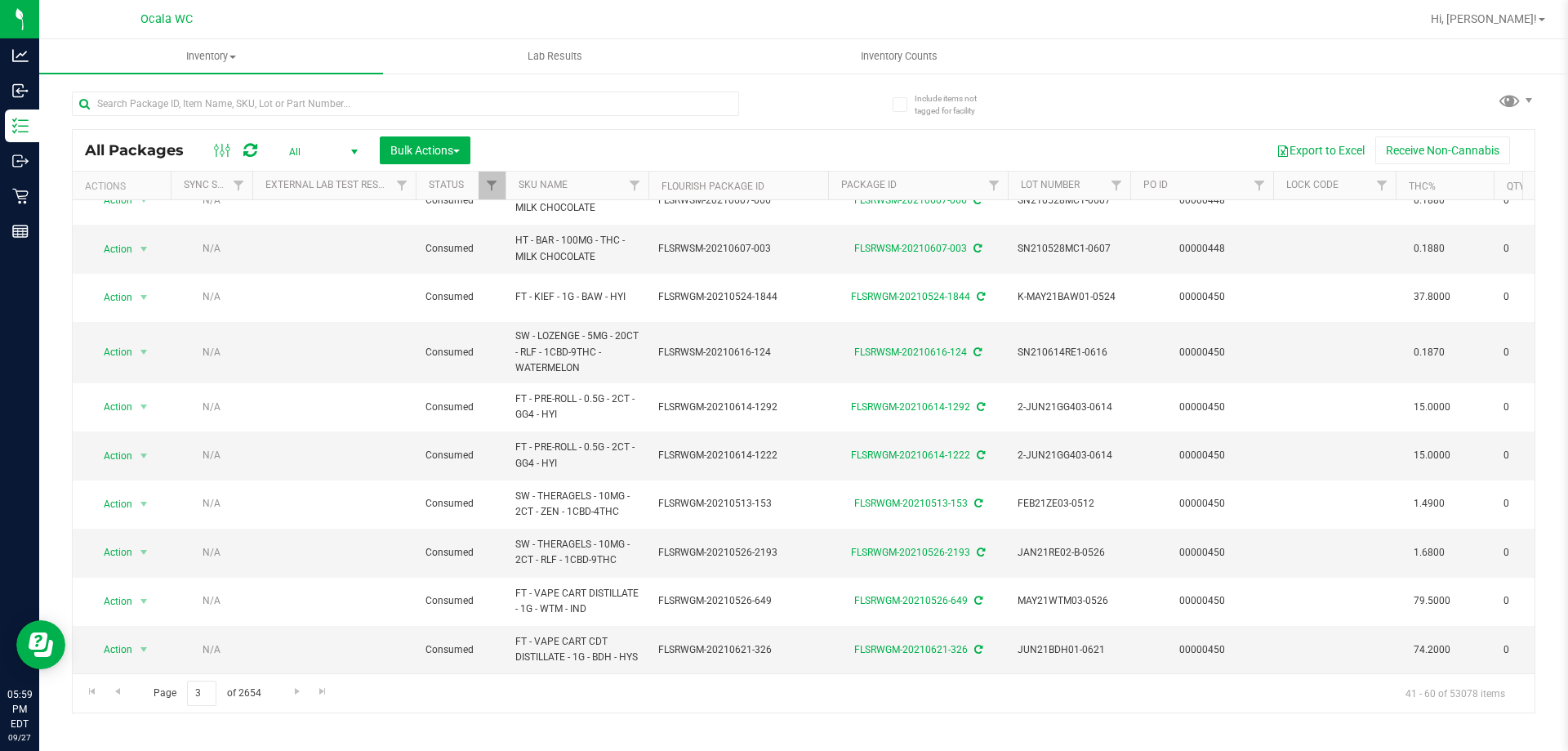
click at [290, 152] on span "All" at bounding box center [320, 152] width 90 height 23
click at [291, 180] on li "Active Only" at bounding box center [319, 177] width 88 height 24
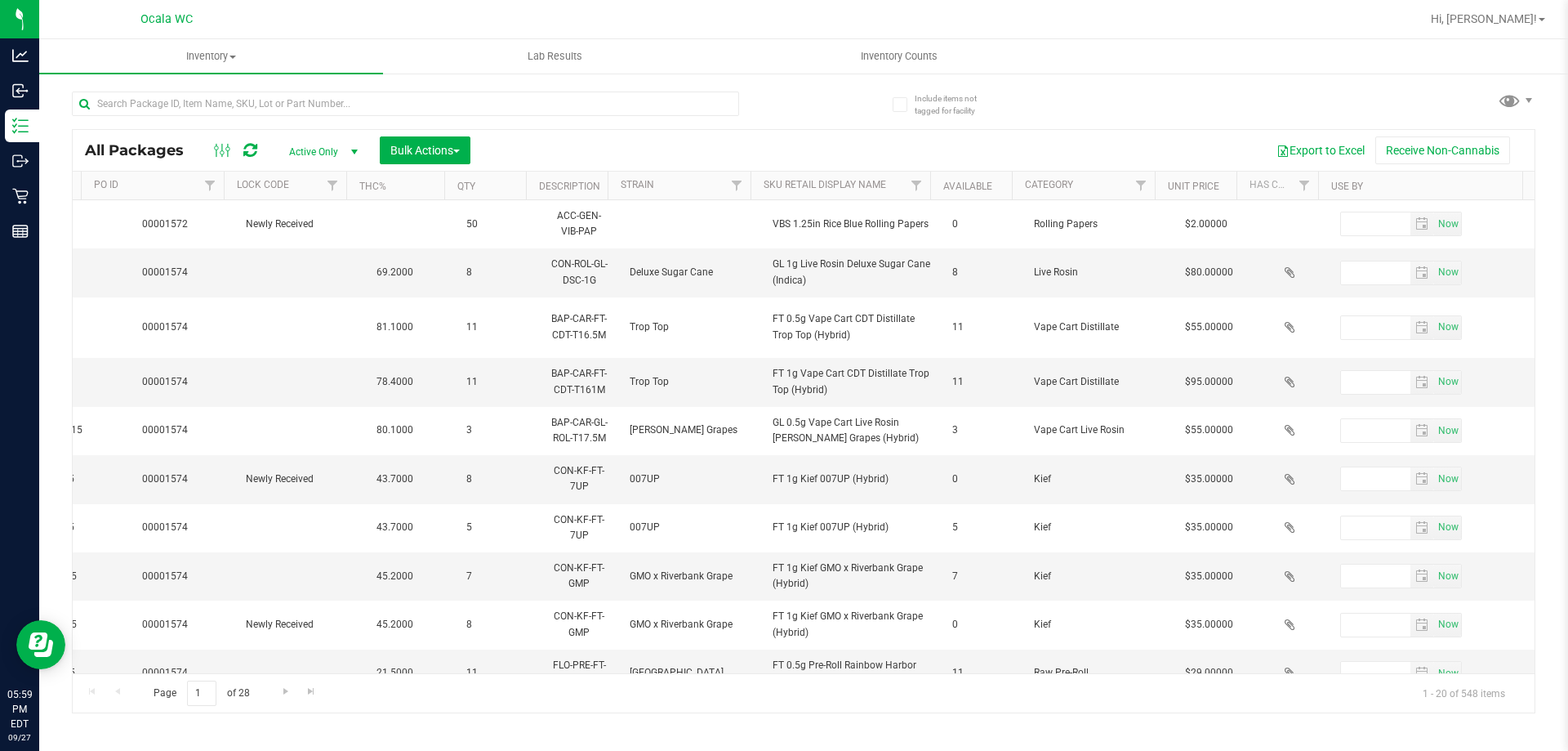
click at [1343, 178] on th "Use By" at bounding box center [1420, 186] width 204 height 29
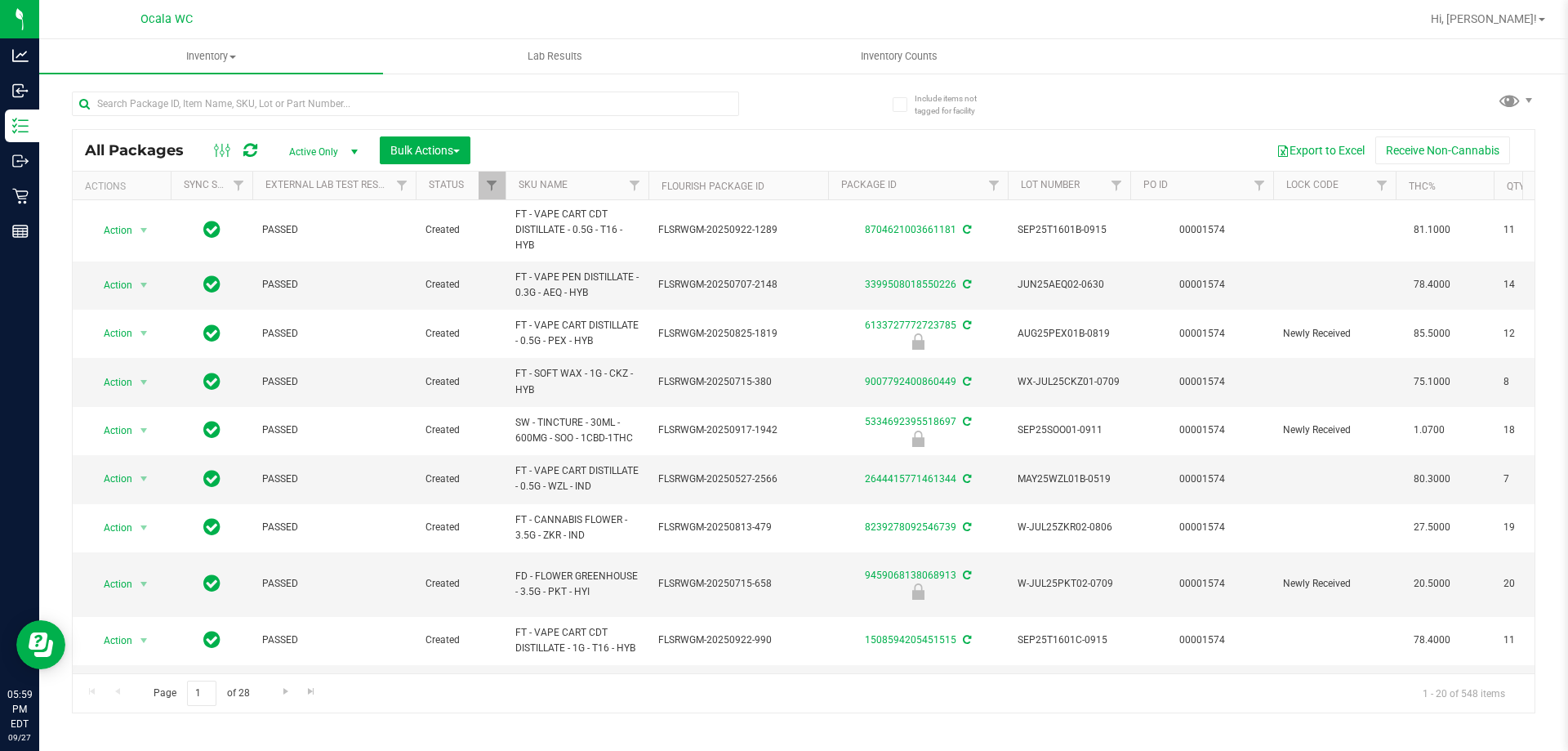
scroll to position [0, 60]
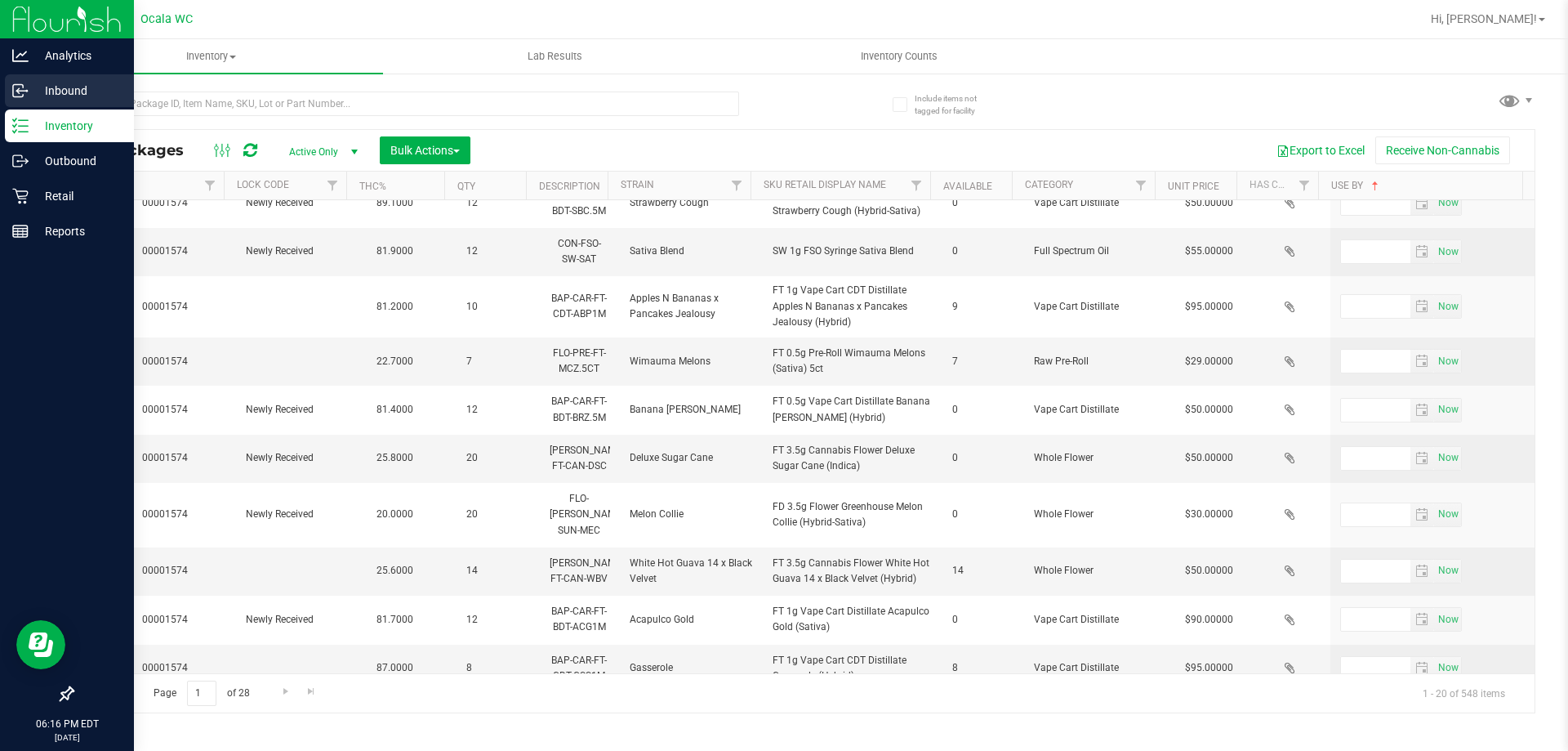
click at [56, 96] on p "Inbound" at bounding box center [77, 91] width 98 height 20
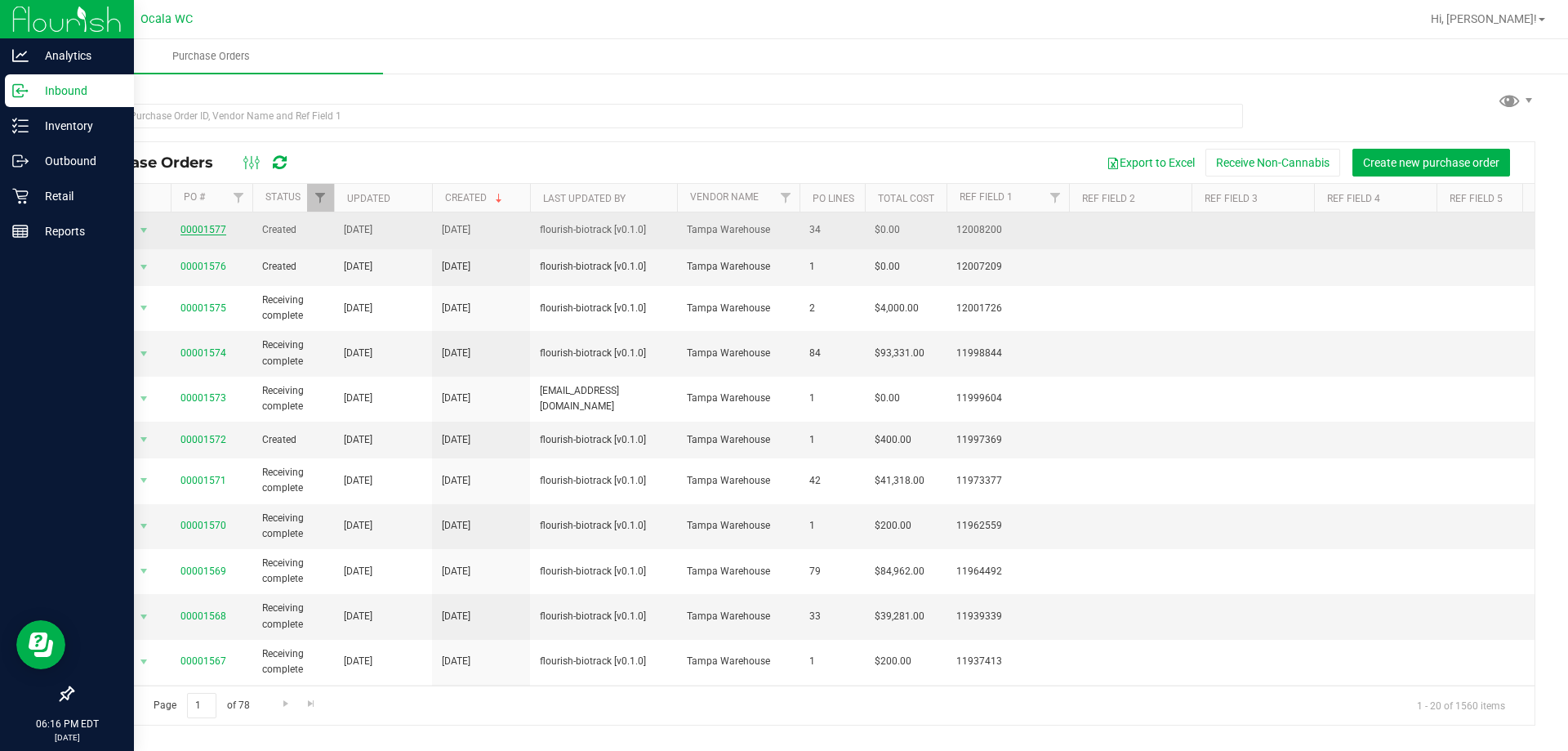
click at [200, 229] on link "00001577" at bounding box center [202, 229] width 46 height 12
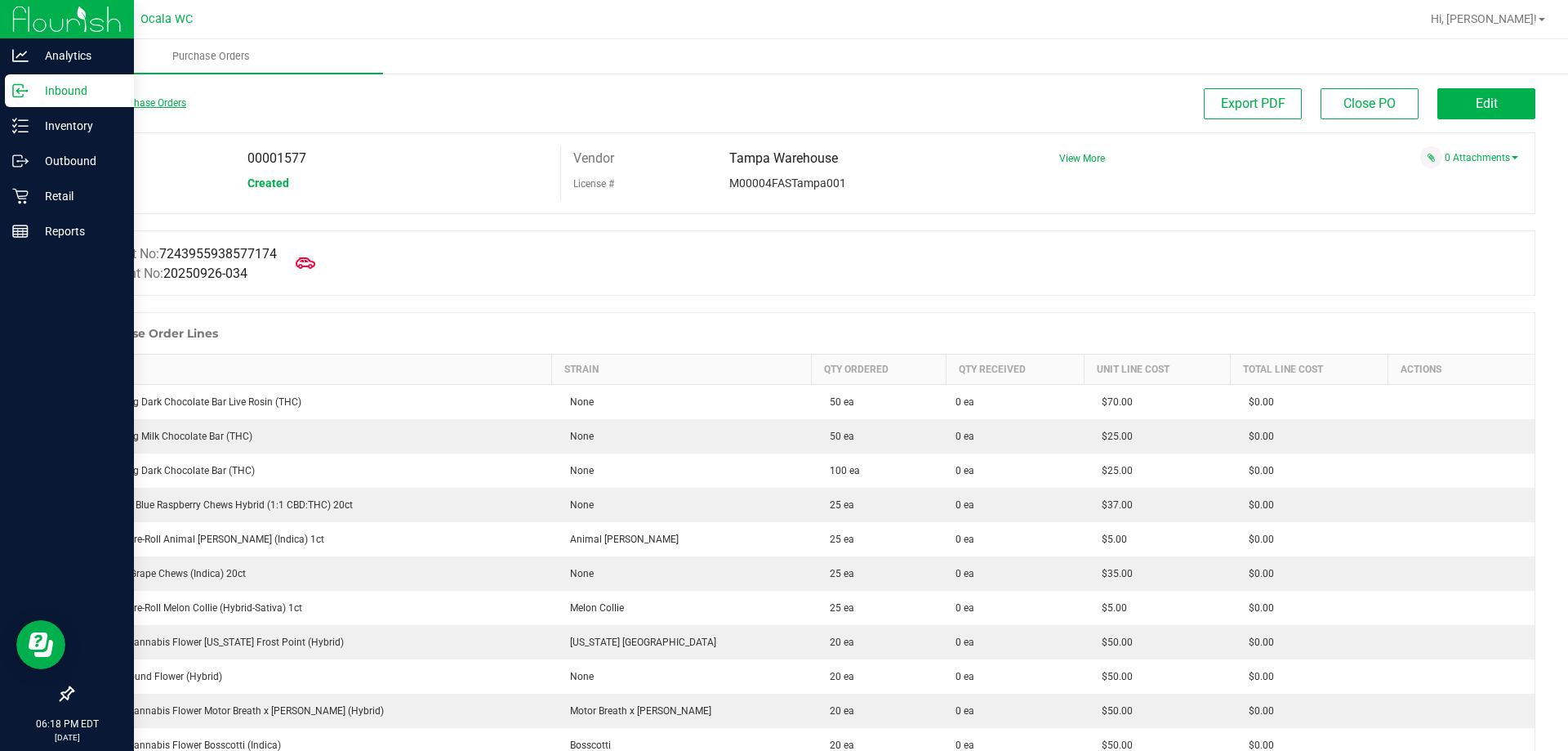
click at [152, 105] on link "Back to Purchase Orders" at bounding box center [129, 102] width 115 height 12
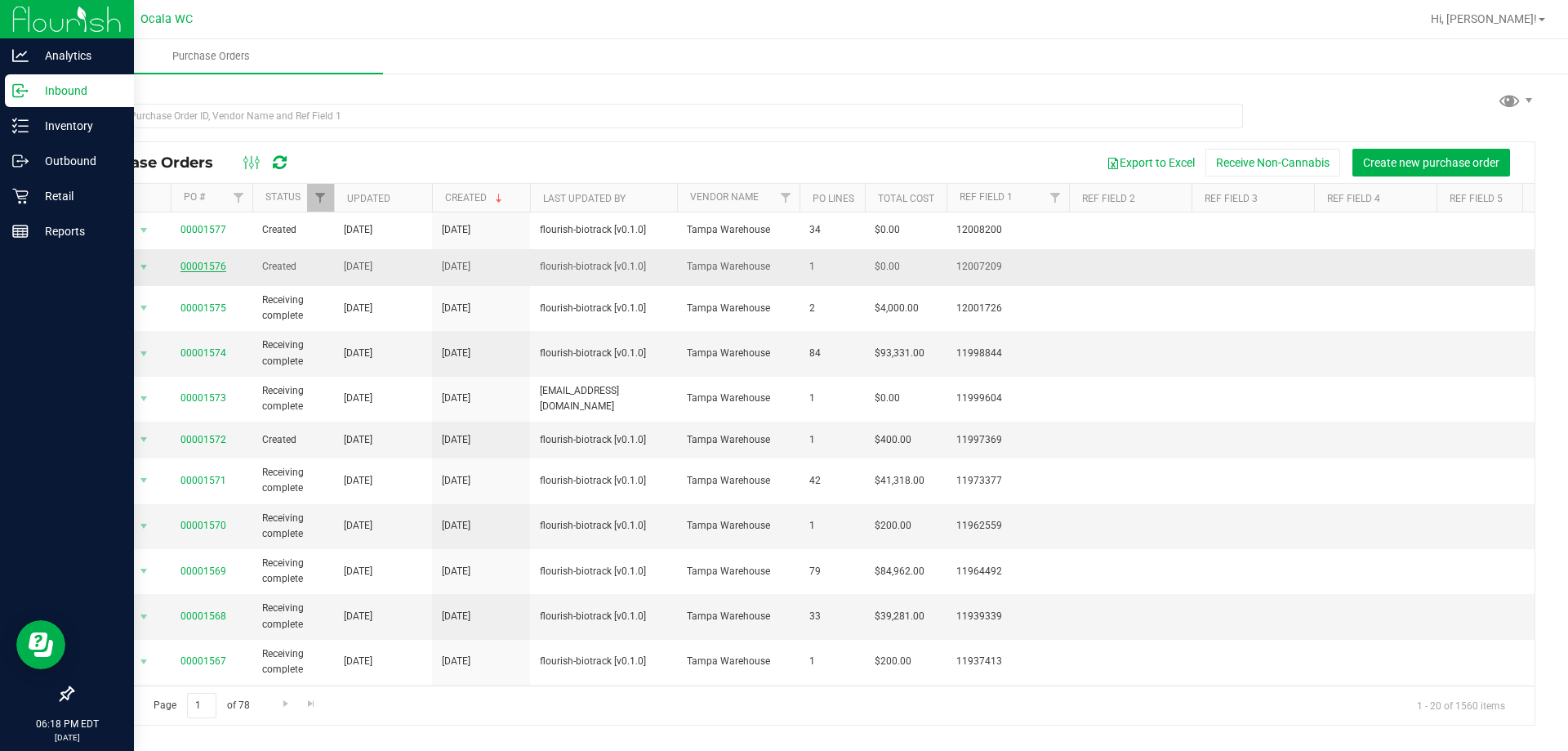
click at [193, 269] on link "00001576" at bounding box center [202, 266] width 46 height 12
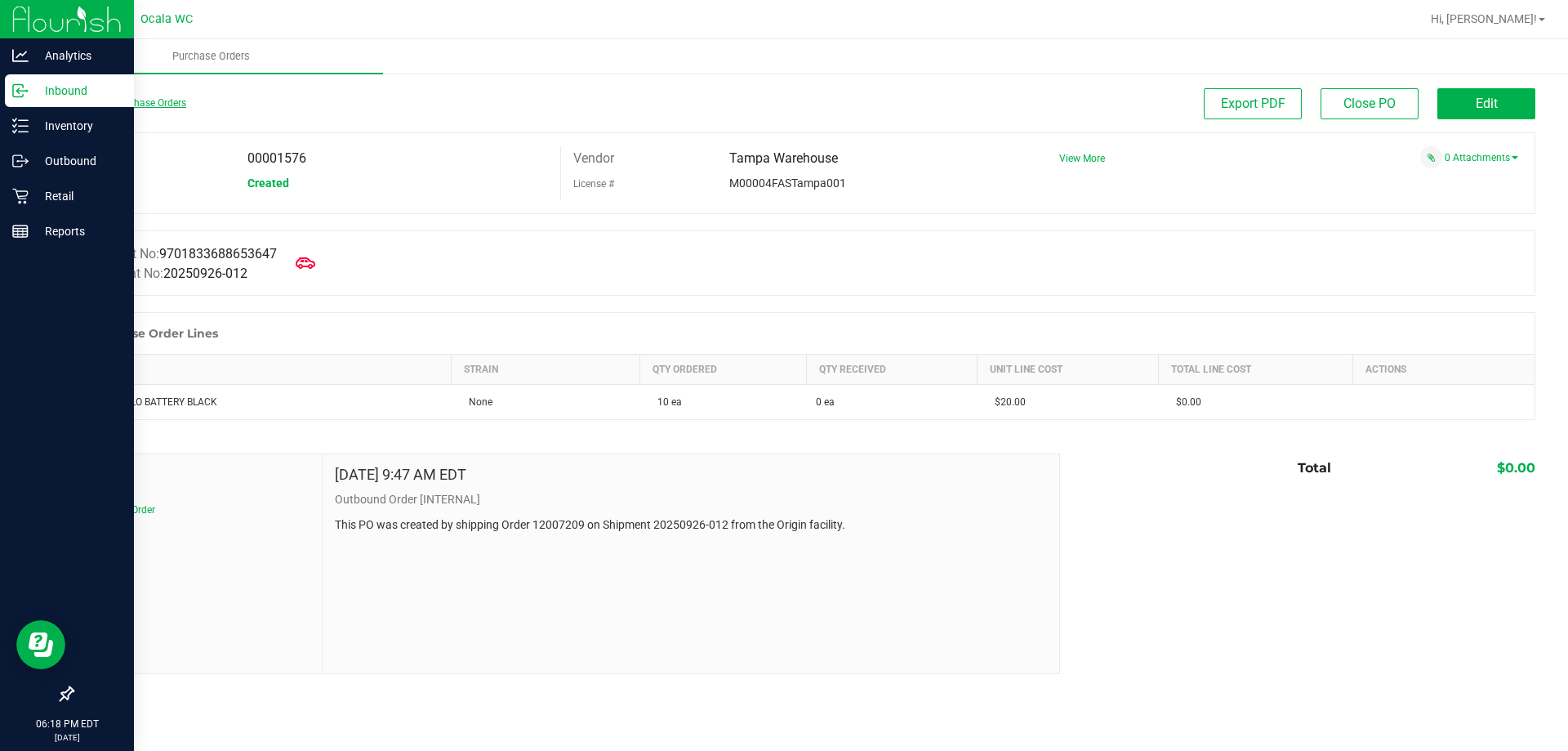
click at [130, 107] on link "Back to Purchase Orders" at bounding box center [129, 102] width 115 height 12
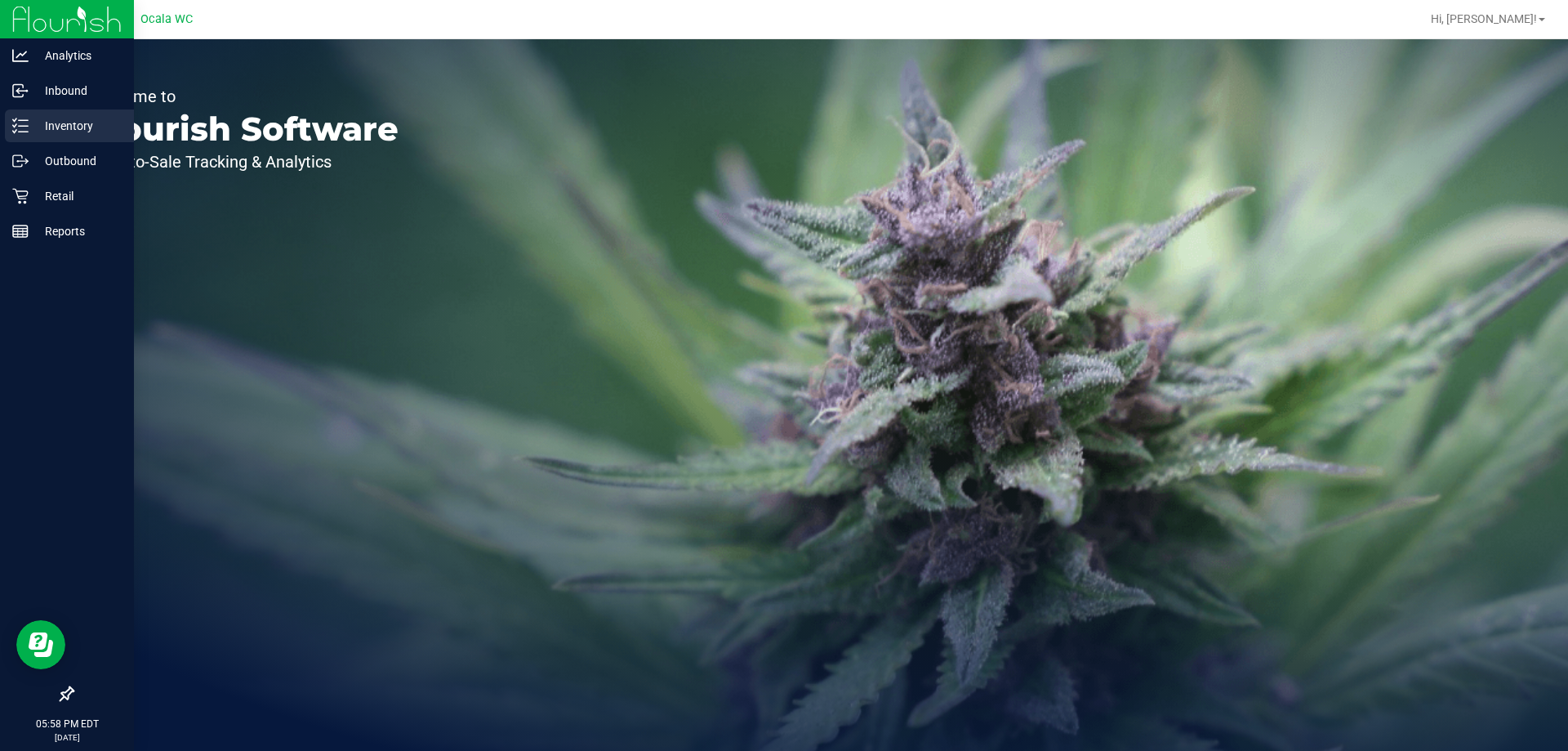
click at [67, 129] on p "Inventory" at bounding box center [77, 125] width 98 height 20
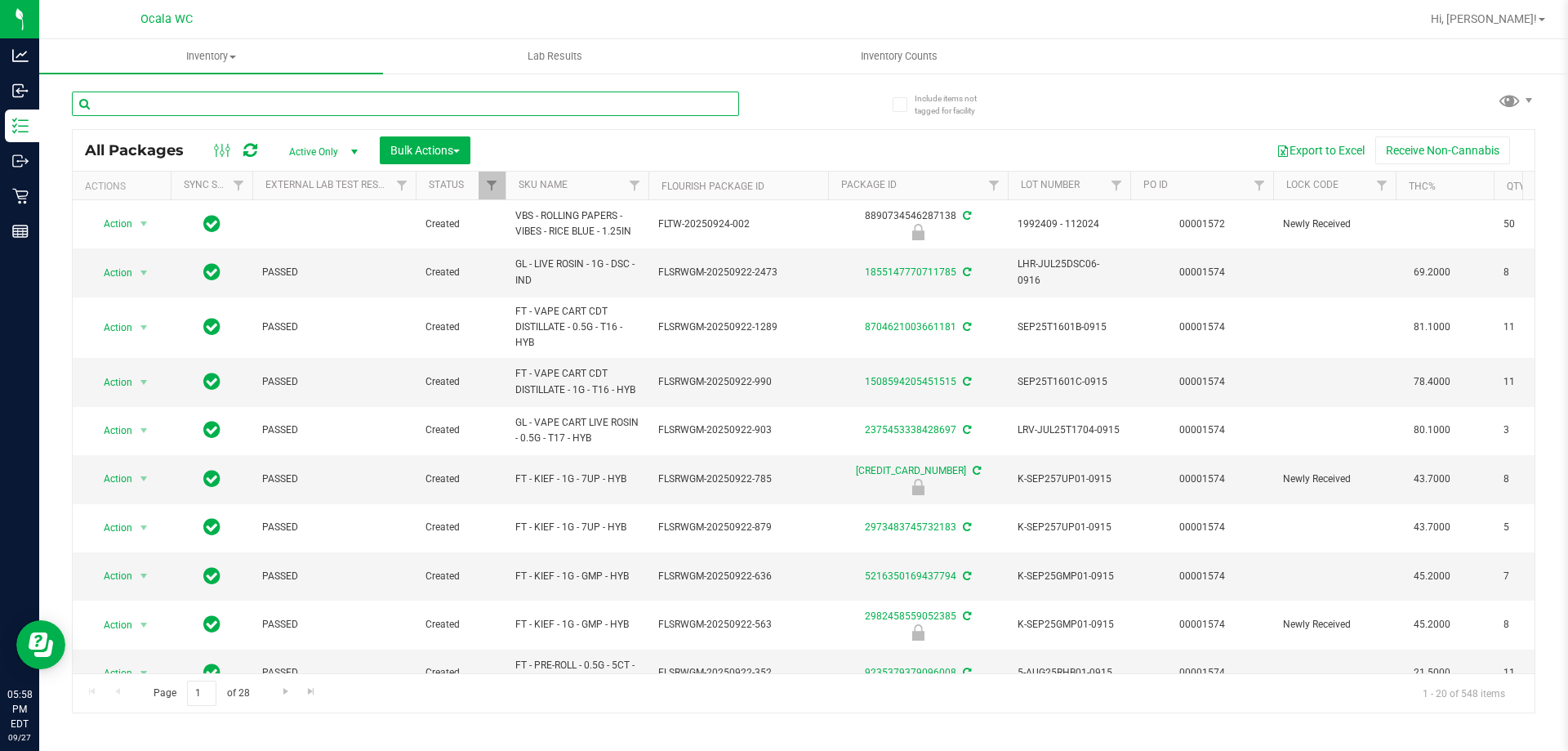
click at [270, 100] on input "text" at bounding box center [405, 103] width 668 height 24
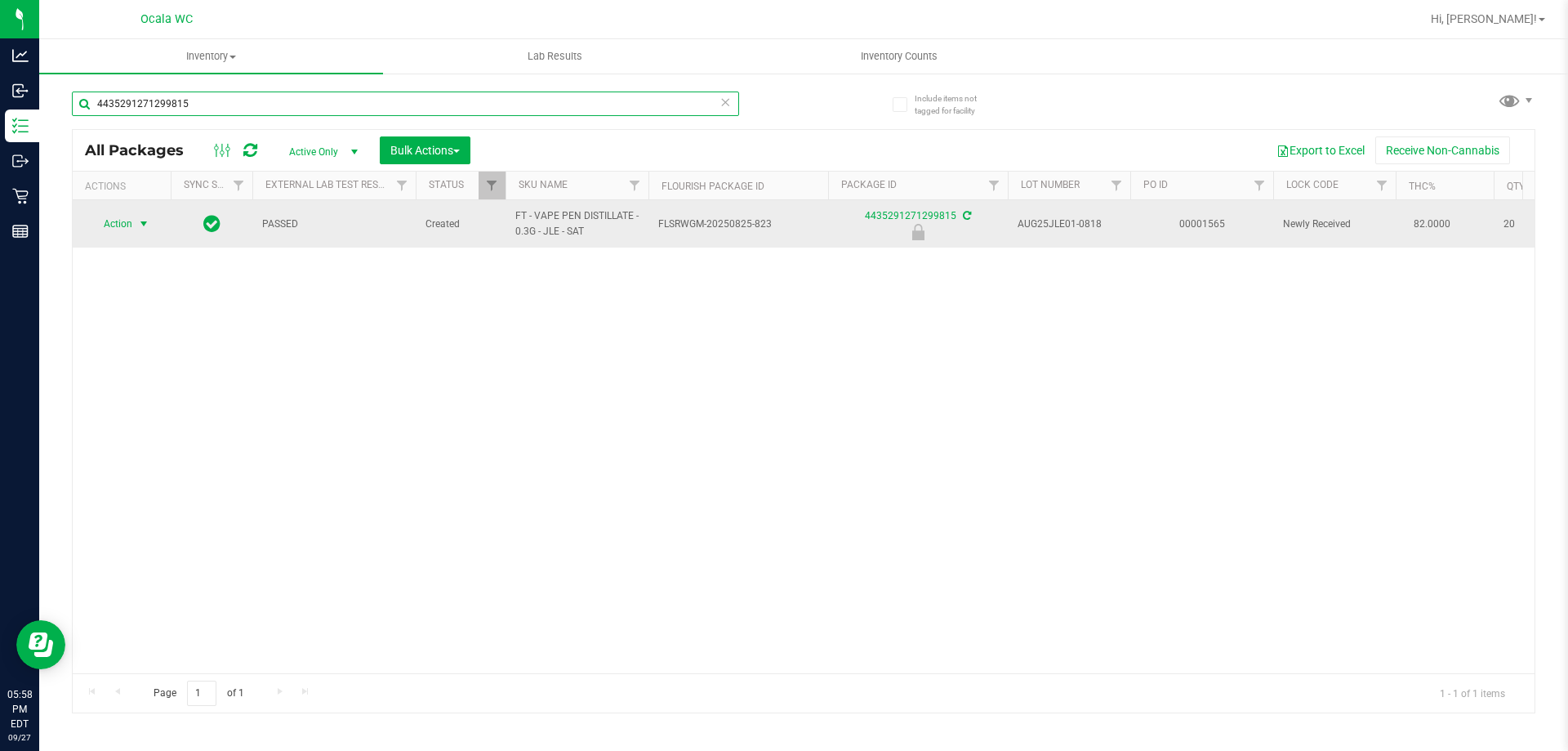
type input "4435291271299815"
click at [127, 220] on span "Action" at bounding box center [110, 224] width 44 height 23
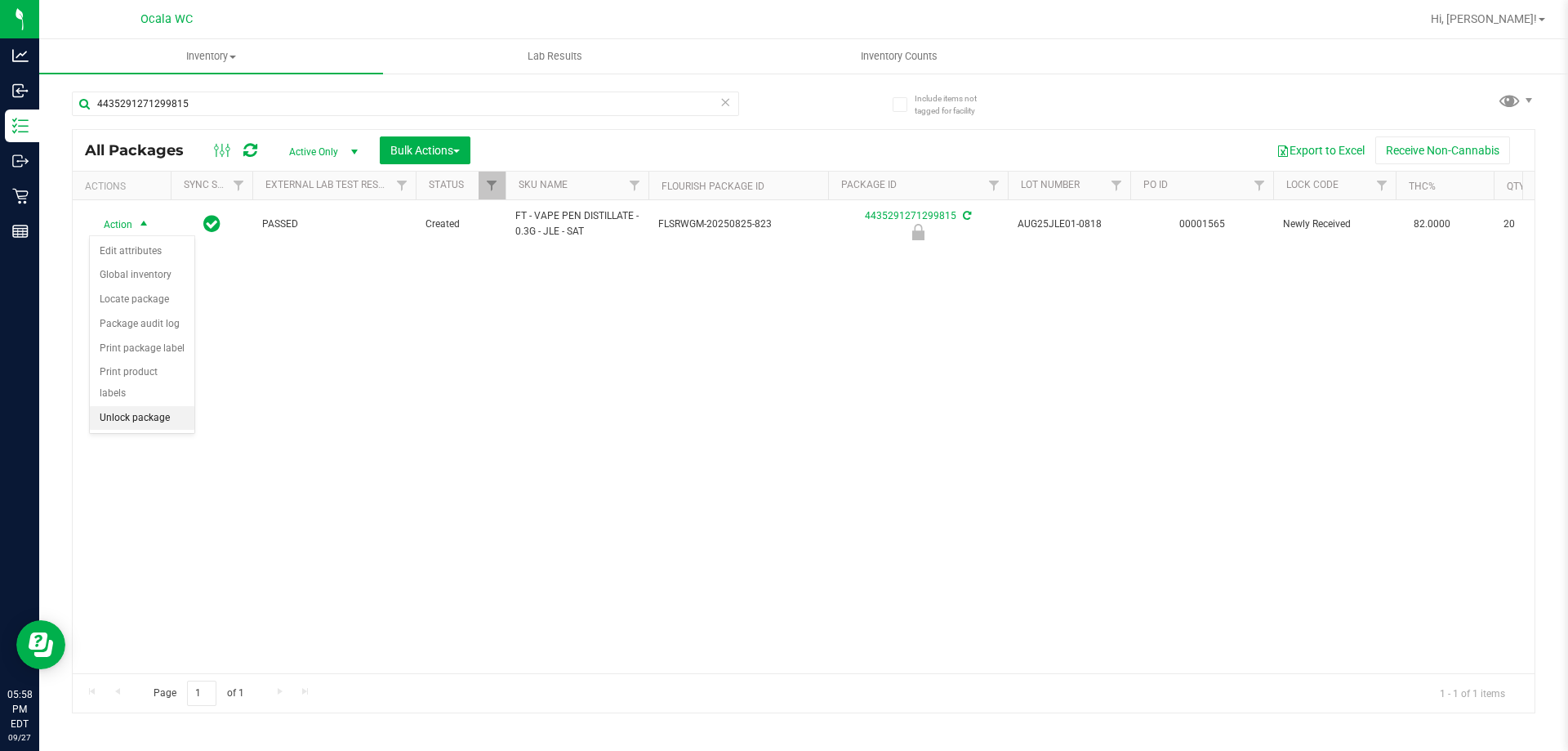
click at [116, 406] on li "Unlock package" at bounding box center [142, 418] width 105 height 24
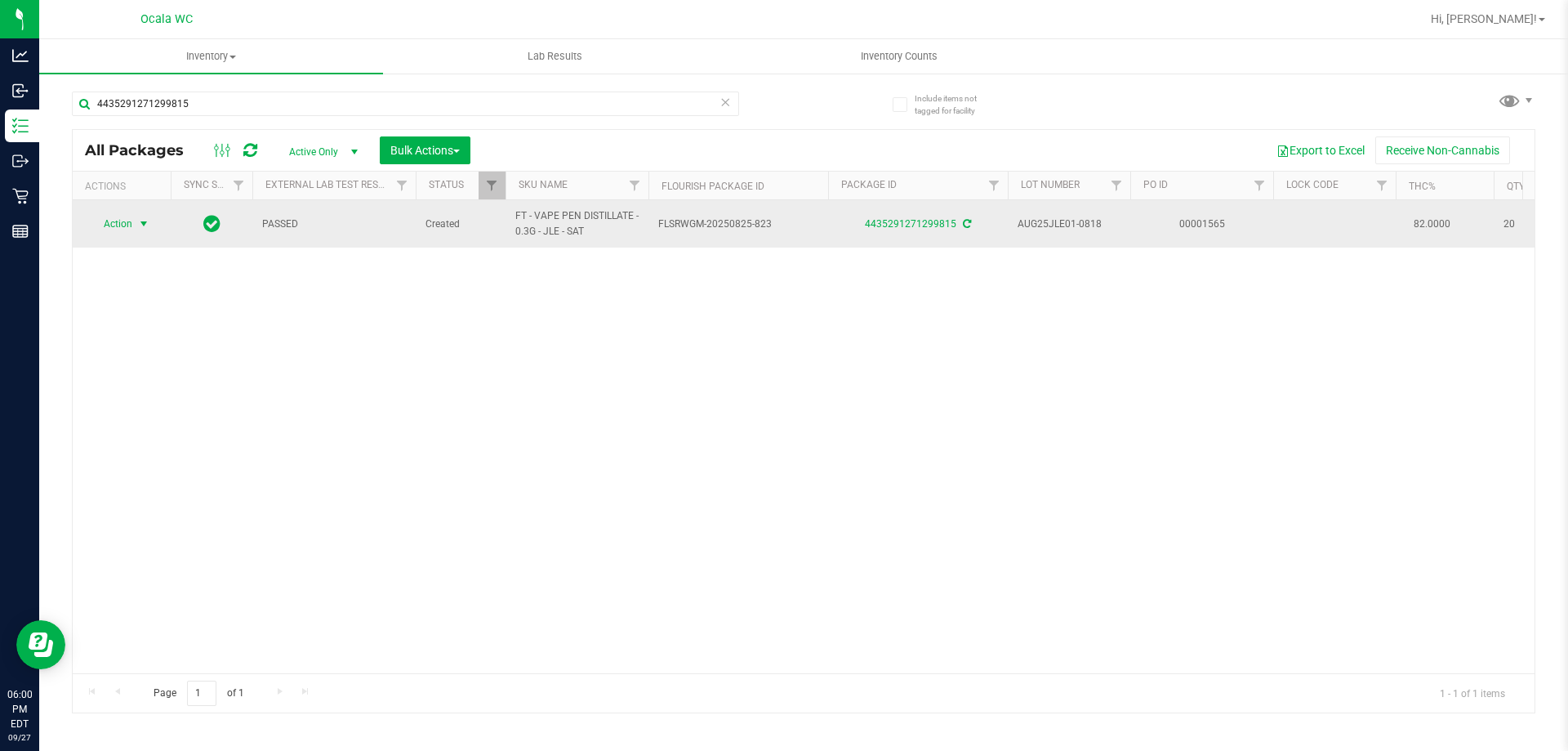
click at [124, 217] on span "Action" at bounding box center [110, 224] width 44 height 23
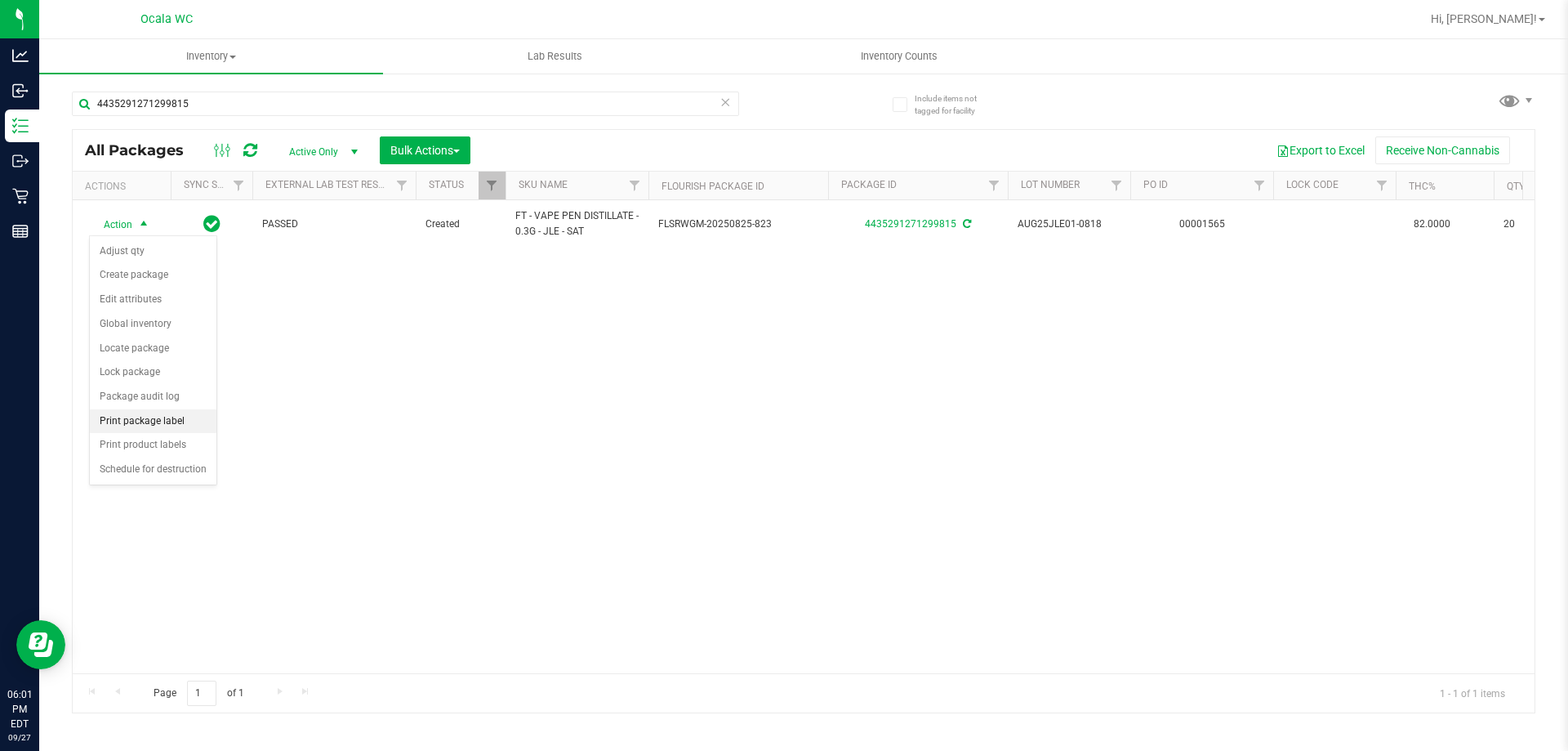
click at [123, 428] on li "Print package label" at bounding box center [152, 421] width 126 height 24
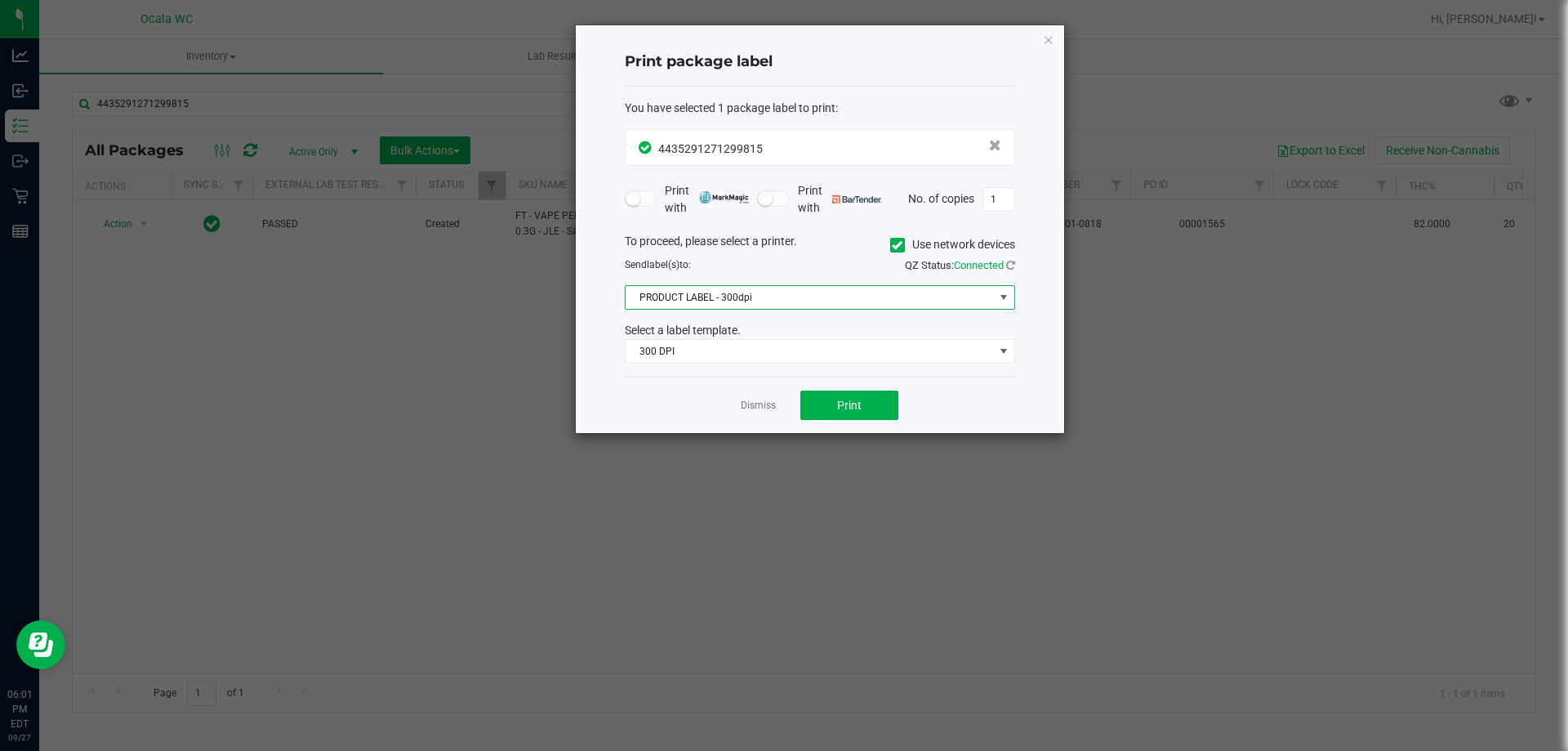
click at [698, 290] on span "PRODUCT LABEL - 300dpi" at bounding box center [809, 298] width 368 height 23
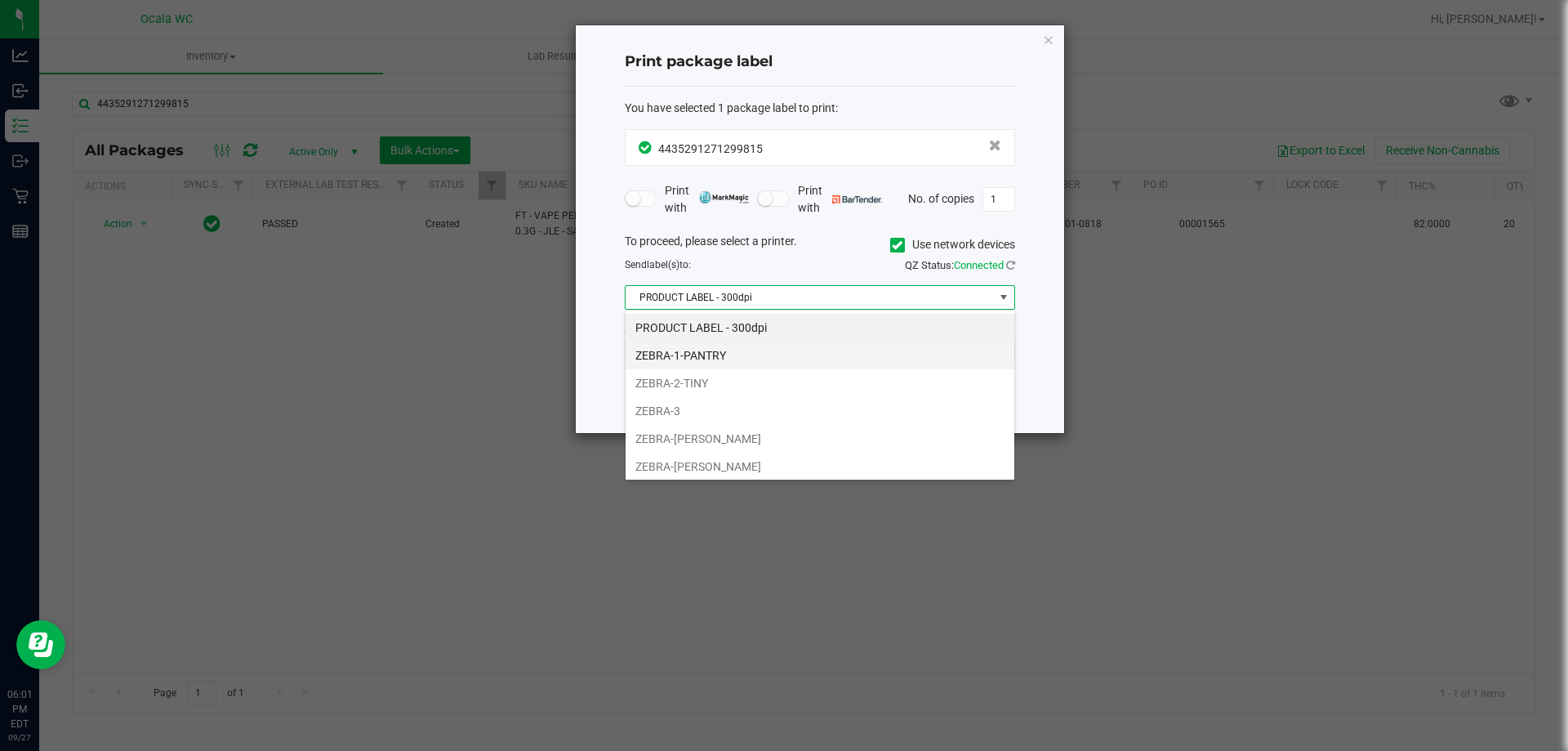
scroll to position [24, 391]
click at [655, 436] on li "ZEBRA-BRANDY-CLARK" at bounding box center [820, 438] width 389 height 28
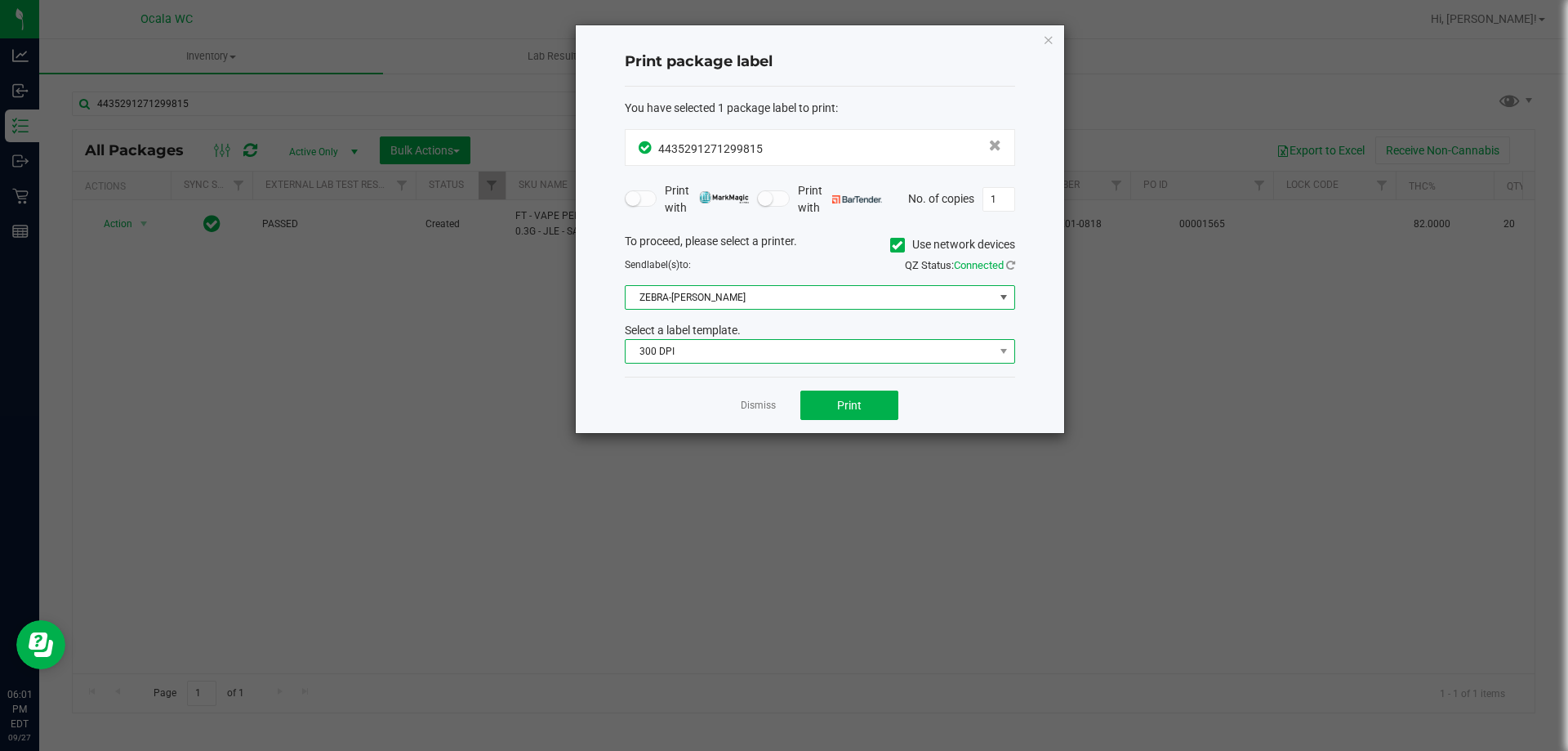
click at [667, 350] on span "300 DPI" at bounding box center [809, 351] width 368 height 23
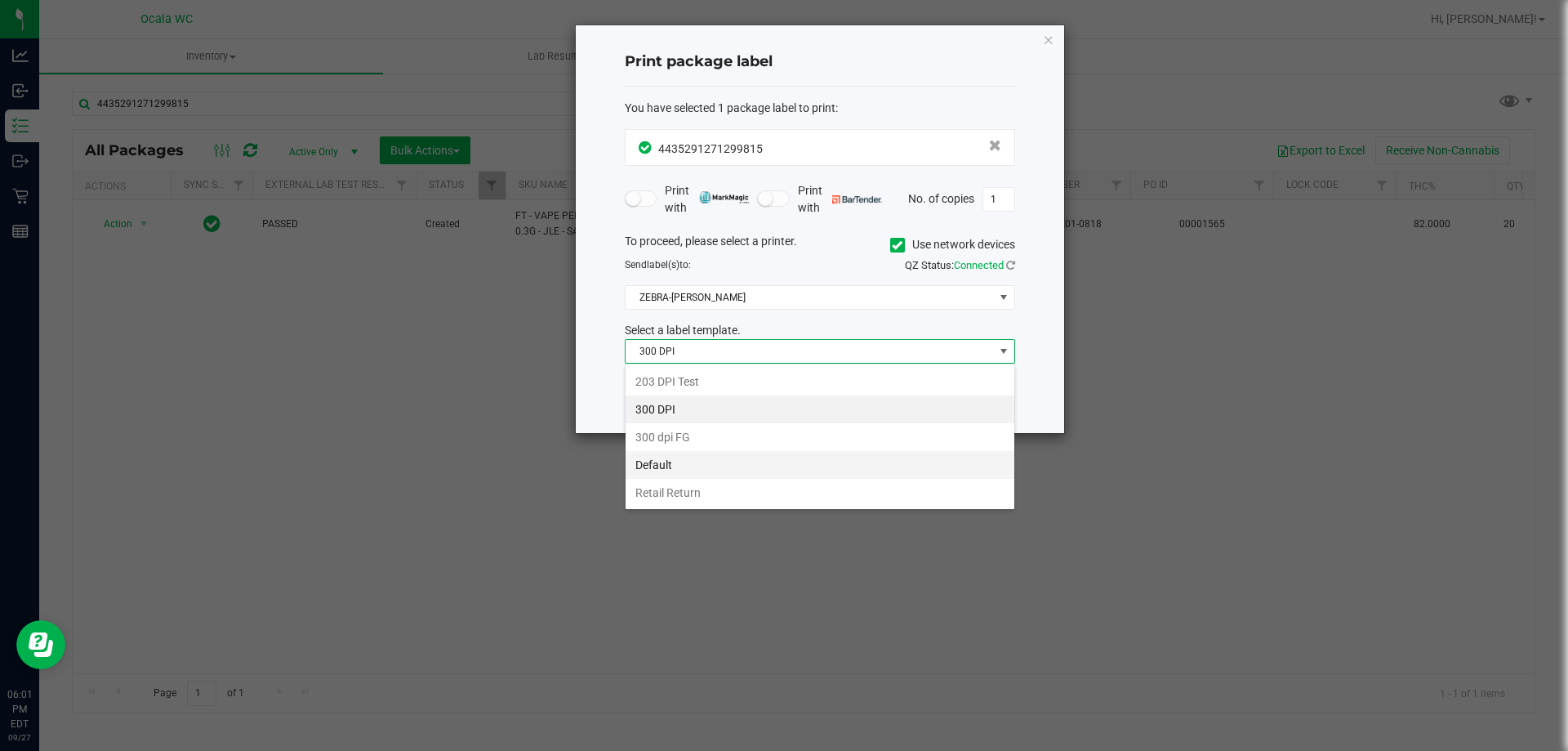
click at [653, 458] on li "Default" at bounding box center [820, 464] width 389 height 28
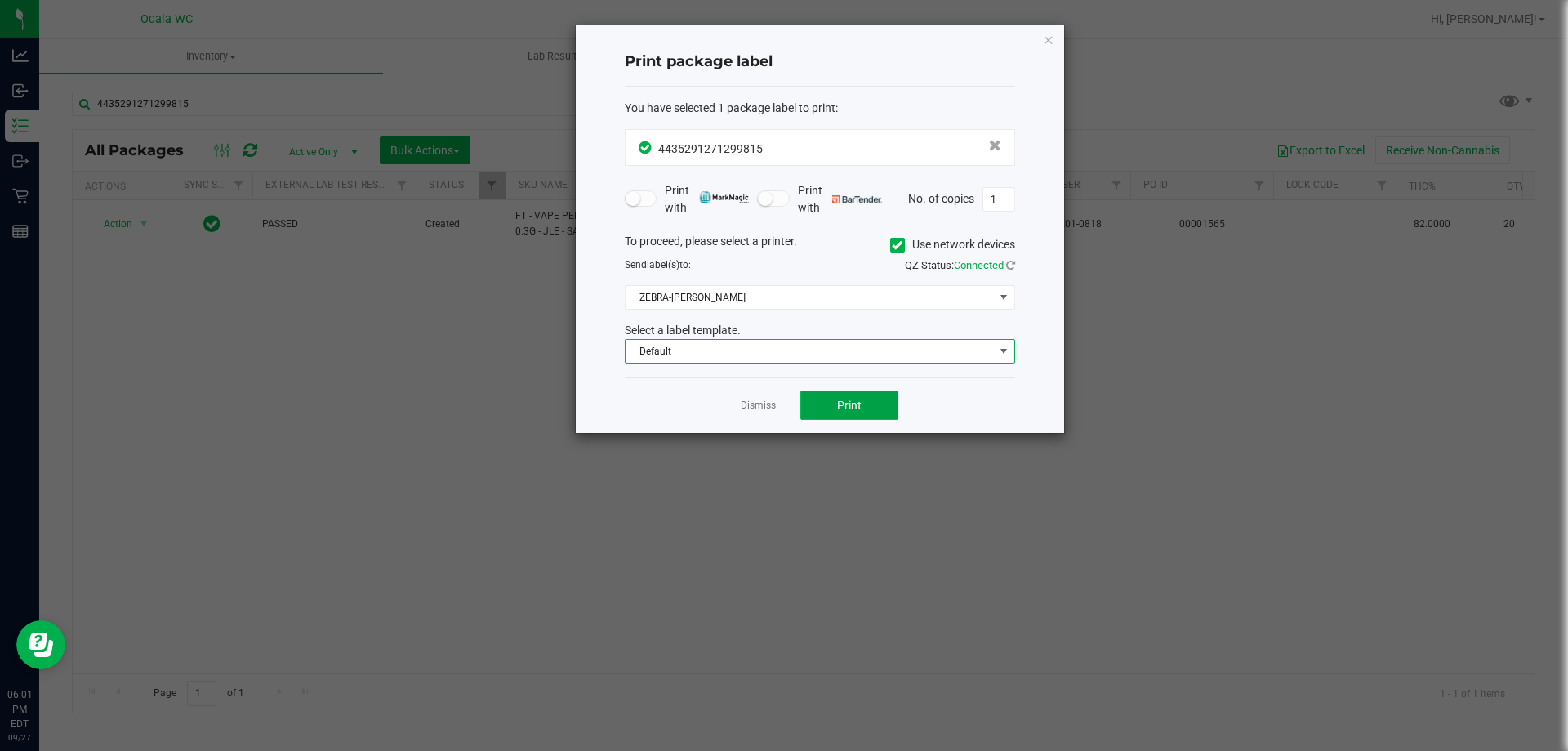
click at [844, 410] on span "Print" at bounding box center [849, 405] width 24 height 13
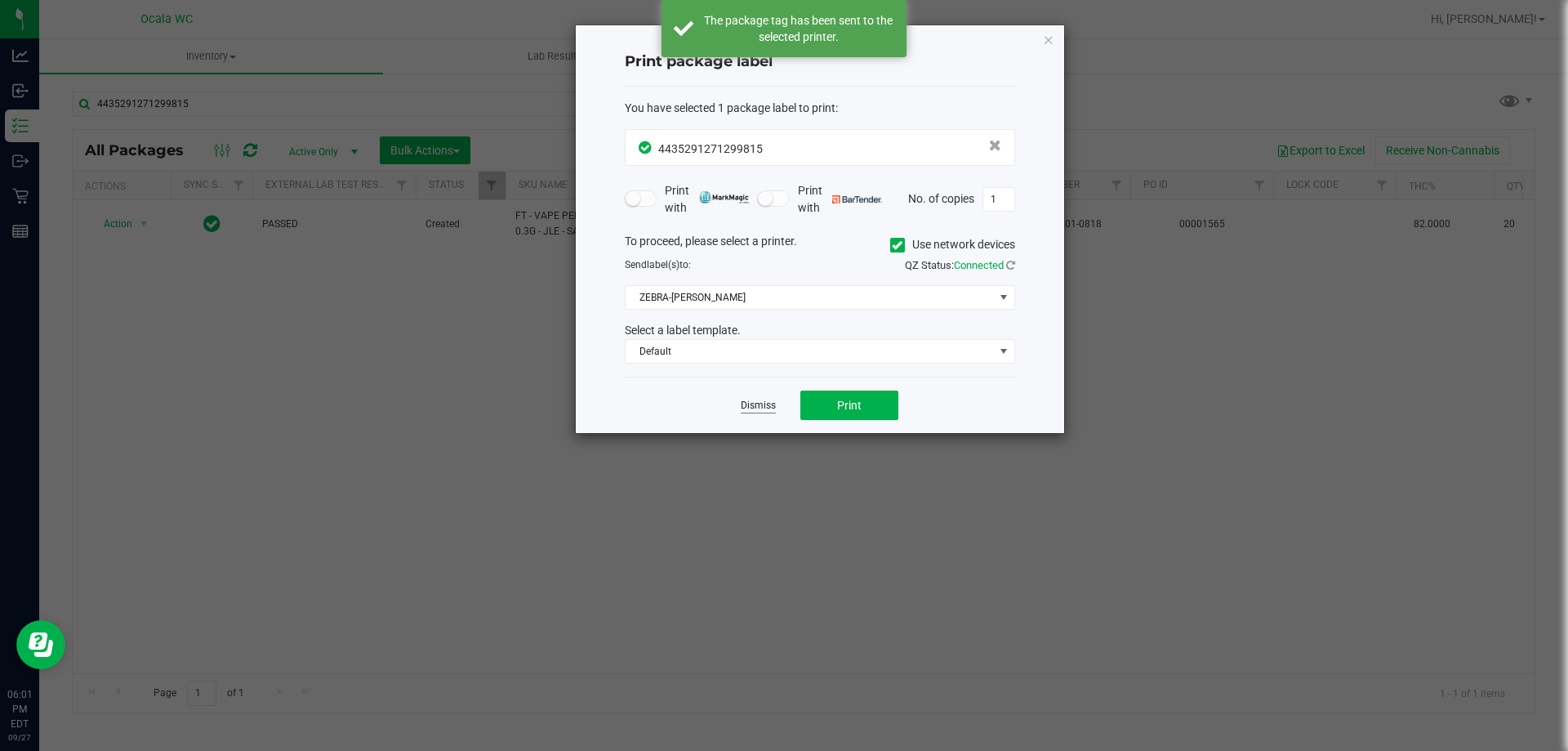
click at [749, 410] on link "Dismiss" at bounding box center [758, 405] width 35 height 13
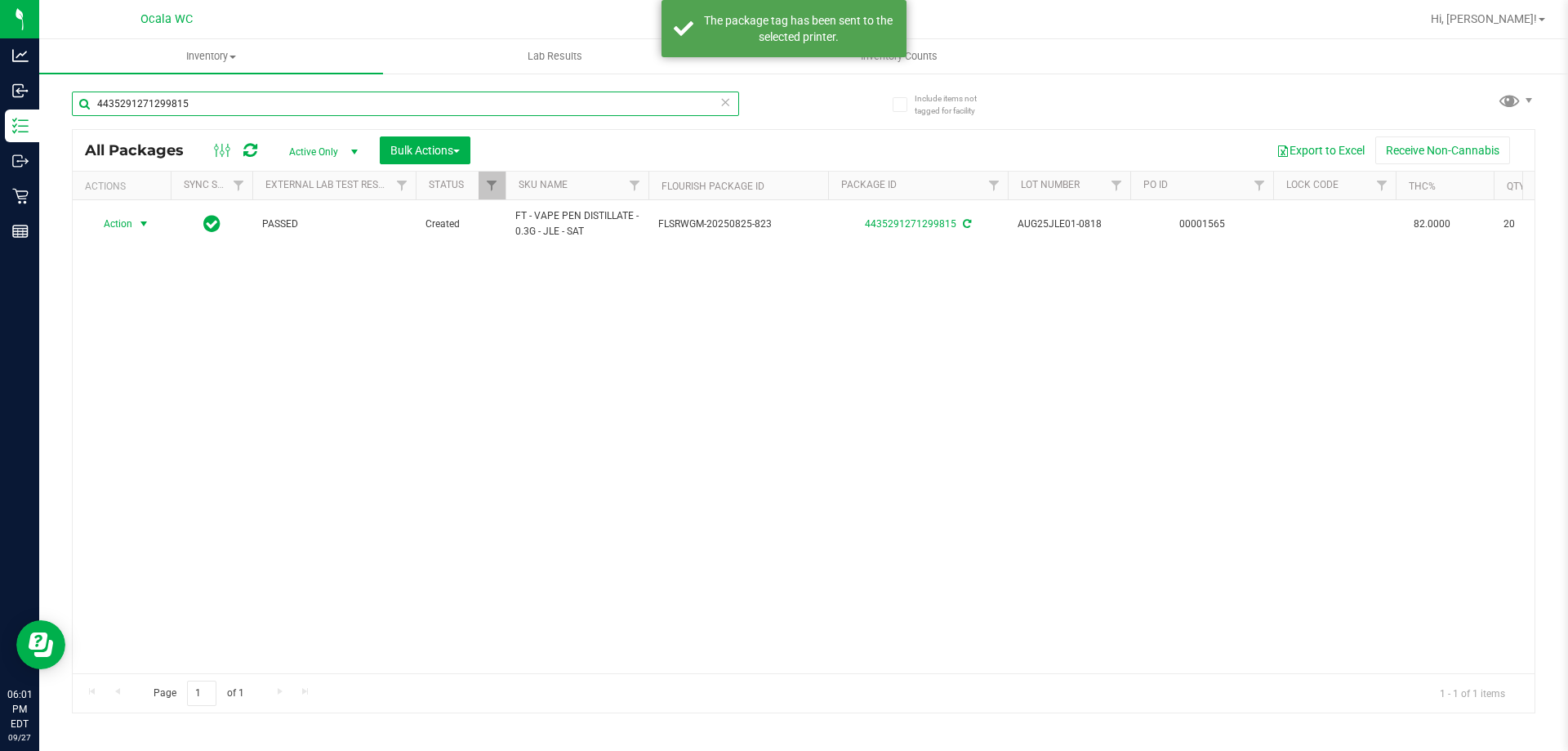
click at [189, 105] on input "4435291271299815" at bounding box center [405, 103] width 668 height 24
click at [187, 106] on input "4435291271299815" at bounding box center [405, 103] width 668 height 24
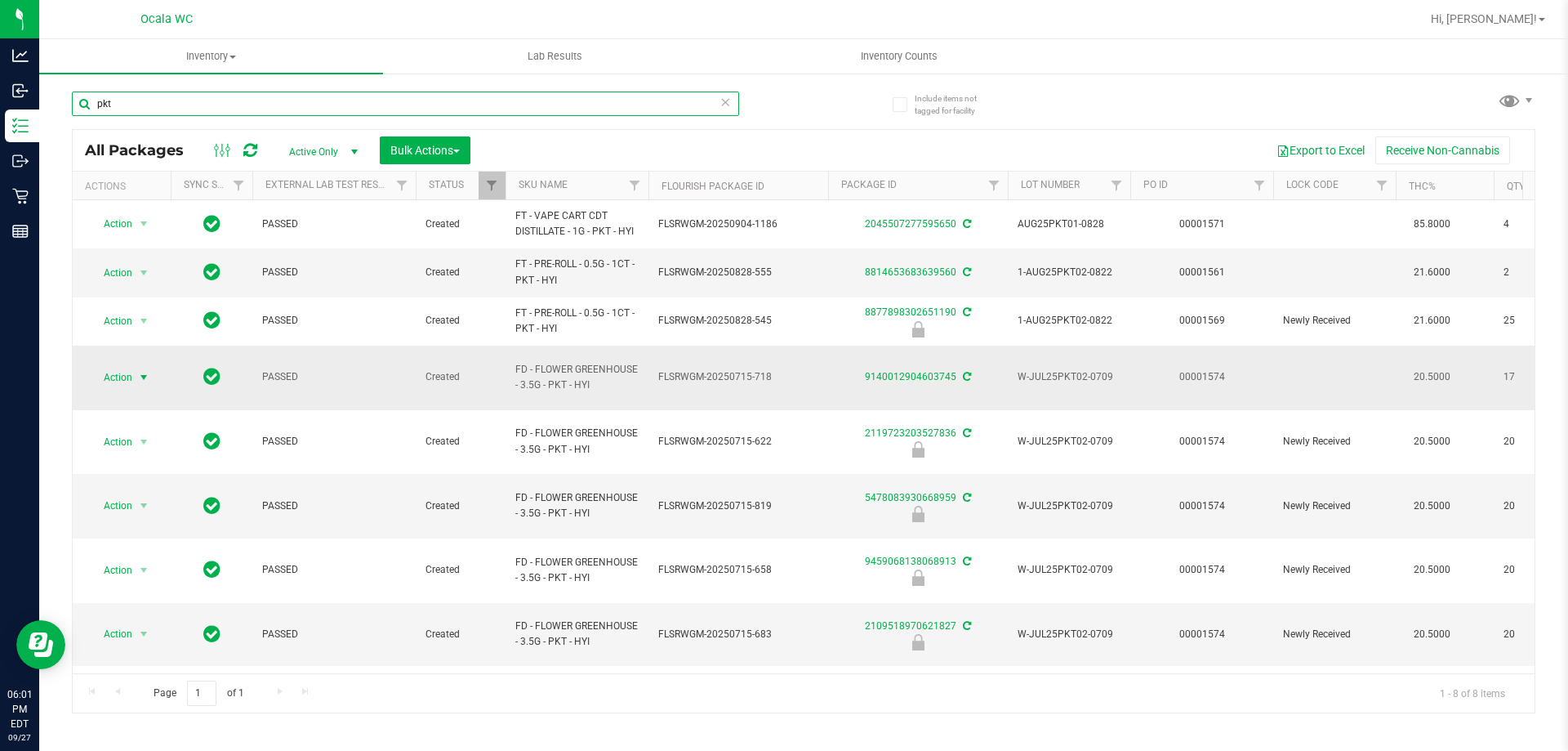
type input "pkt"
click at [103, 368] on span "Action" at bounding box center [110, 377] width 44 height 23
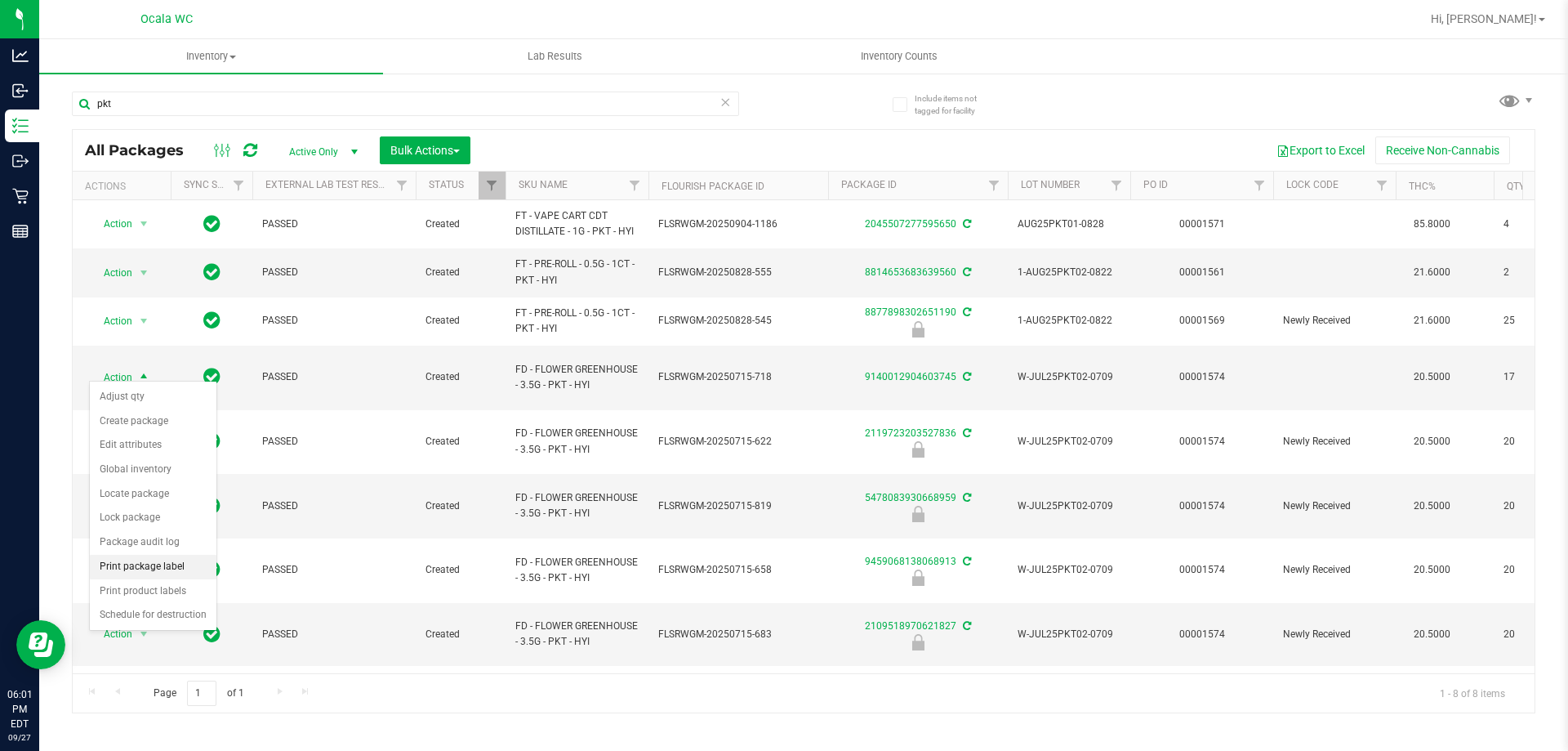
click at [113, 573] on li "Print package label" at bounding box center [152, 566] width 126 height 24
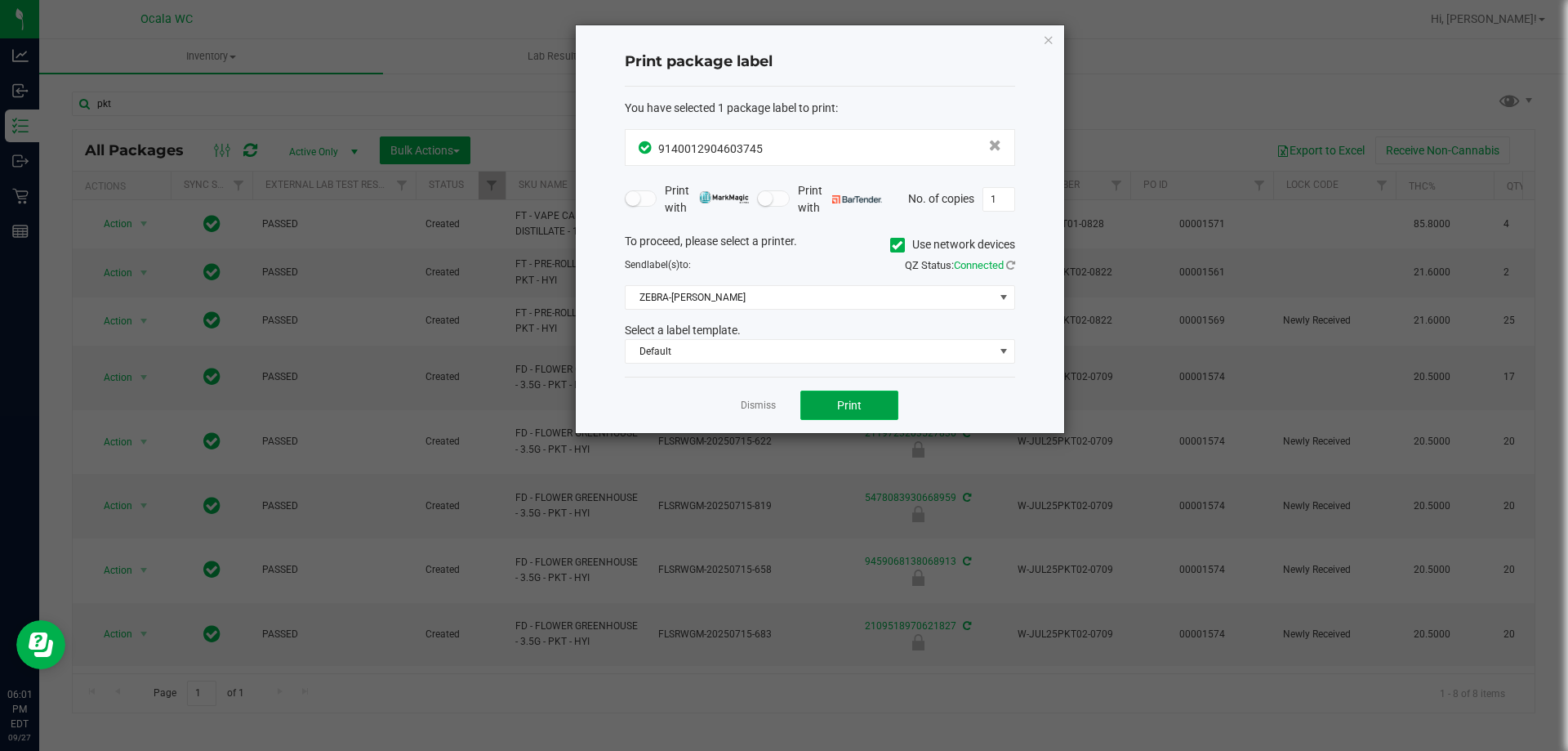
click at [818, 409] on button "Print" at bounding box center [849, 405] width 98 height 30
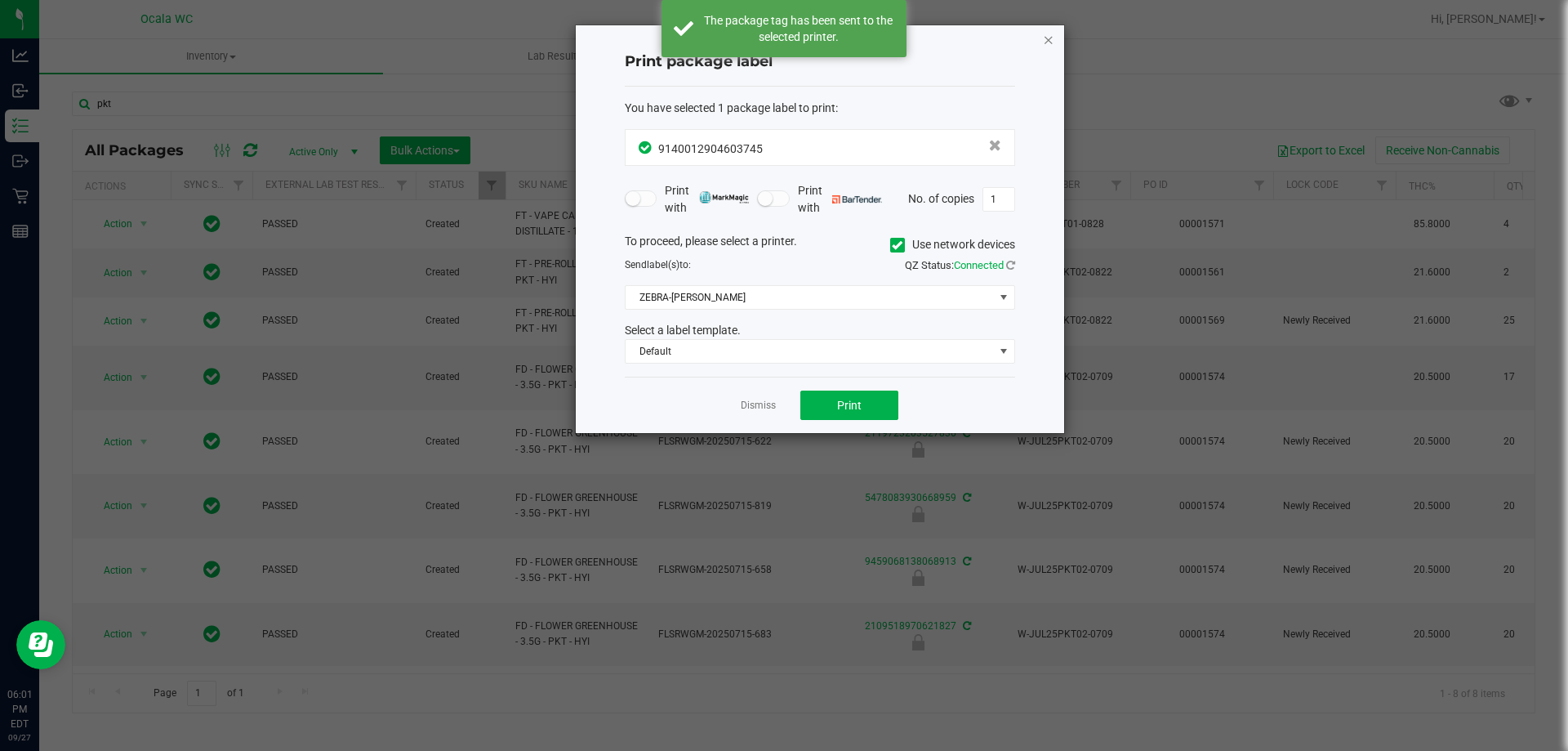
click at [1051, 39] on icon "button" at bounding box center [1048, 39] width 12 height 20
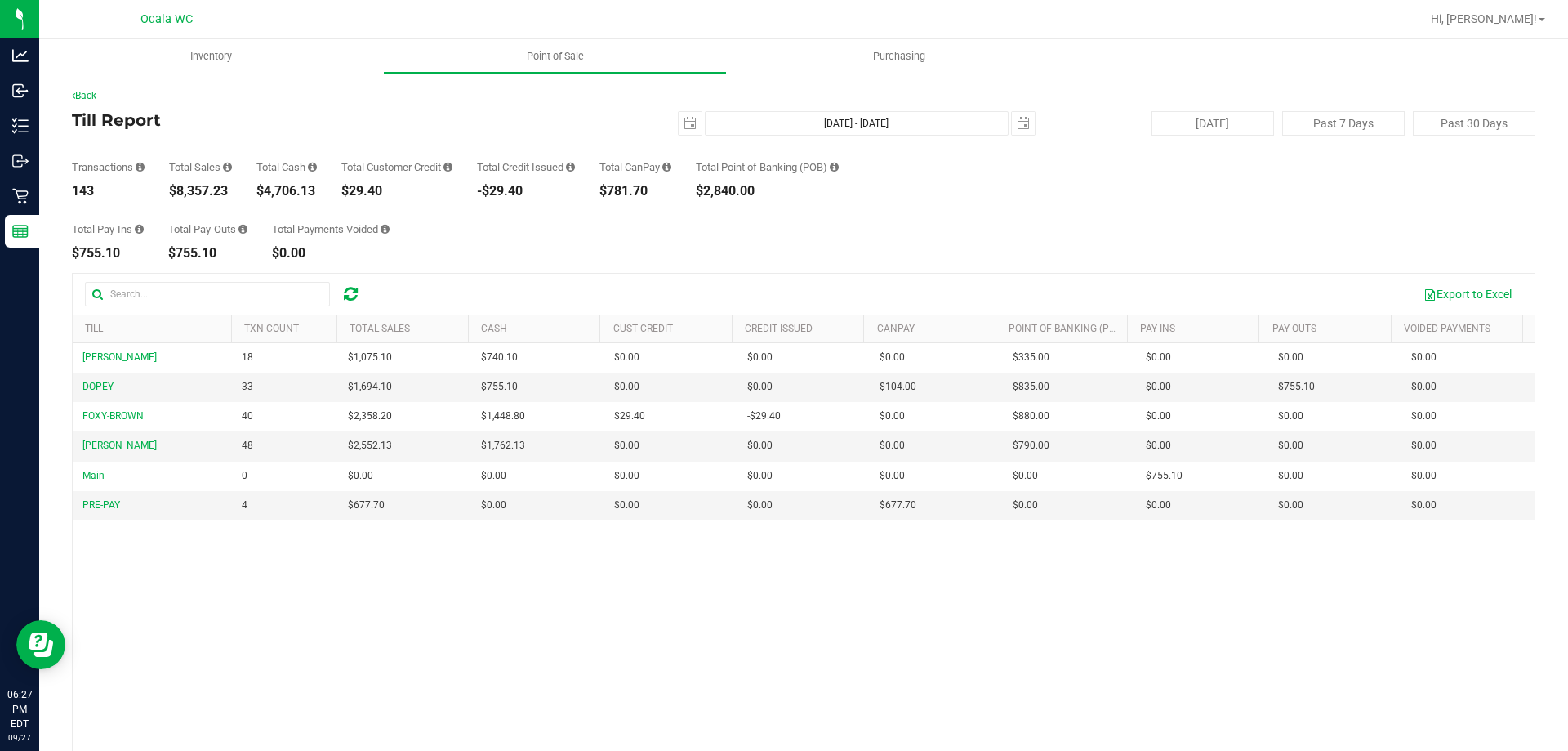
click at [846, 223] on div "Total Pay-Ins $755.10 Total Pay-Outs $755.10 Total Payments Voided $0.00" at bounding box center [803, 229] width 1463 height 62
